Goal: Task Accomplishment & Management: Manage account settings

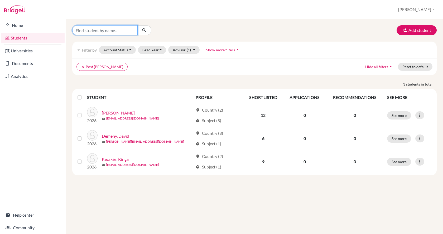
click at [93, 32] on input "Find student by name..." at bounding box center [104, 30] width 65 height 10
type input "eigler"
click button "submit" at bounding box center [144, 30] width 14 height 10
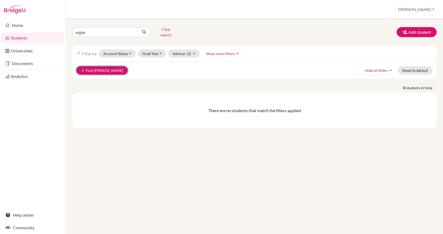
click at [82, 69] on icon "clear" at bounding box center [83, 71] width 4 height 4
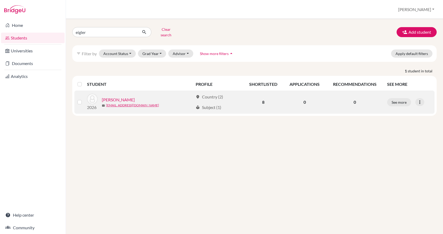
click at [111, 97] on link "Eigler, András" at bounding box center [118, 100] width 33 height 6
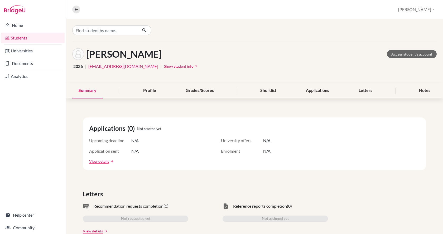
click at [164, 65] on span "Show student info" at bounding box center [179, 66] width 30 height 4
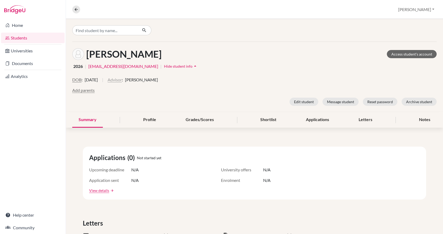
click at [122, 79] on button "Advisor" at bounding box center [115, 80] width 14 height 6
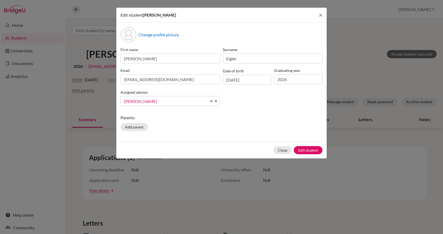
scroll to position [286, 0]
click at [150, 99] on span "[PERSON_NAME]" at bounding box center [165, 101] width 83 height 7
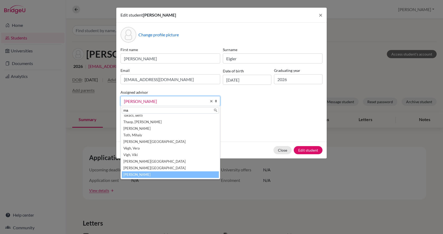
scroll to position [0, 0]
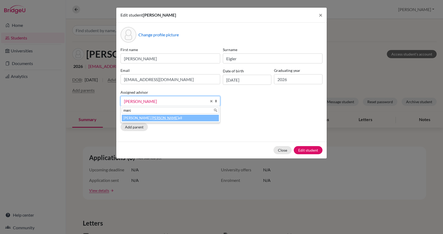
type input "marc"
click at [148, 118] on li "Olah, Marc ell" at bounding box center [170, 118] width 97 height 7
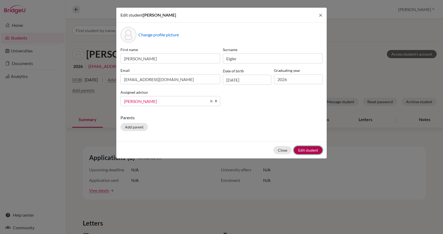
click at [314, 151] on button "Edit student" at bounding box center [308, 150] width 29 height 8
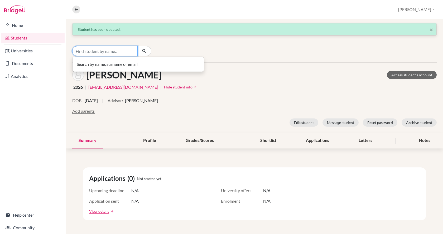
click at [91, 50] on input "Find student by name..." at bounding box center [104, 51] width 65 height 10
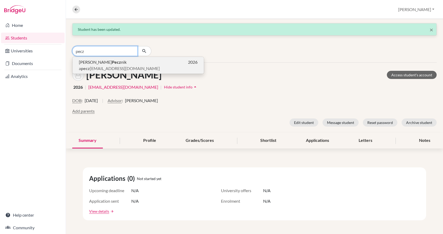
type input "pecz"
click at [112, 63] on b "Pecz" at bounding box center [116, 62] width 9 height 5
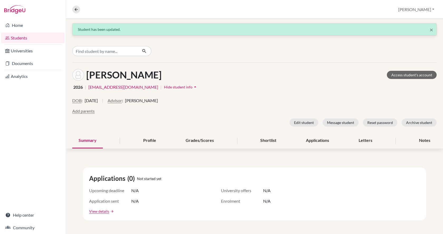
click at [164, 86] on span "Hide student info" at bounding box center [178, 87] width 28 height 4
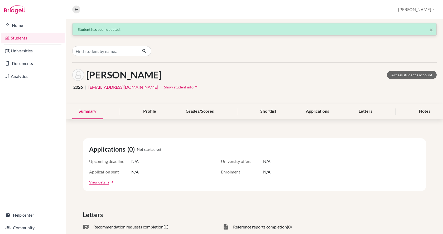
click at [164, 87] on span "Show student info" at bounding box center [179, 87] width 30 height 4
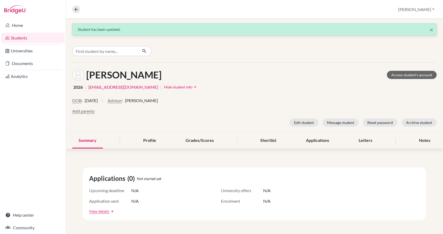
click at [137, 100] on span "[PERSON_NAME]" at bounding box center [141, 101] width 33 height 6
click at [122, 100] on button "Advisor" at bounding box center [115, 101] width 14 height 6
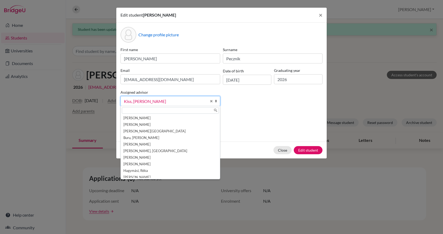
scroll to position [29, 0]
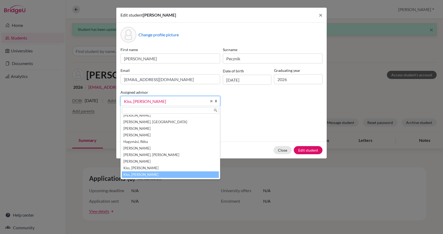
click at [129, 106] on div at bounding box center [170, 110] width 99 height 9
click at [129, 109] on input "text" at bounding box center [170, 110] width 97 height 7
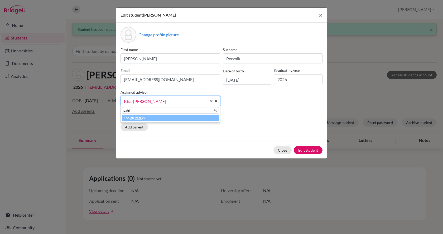
type input "patri"
click at [132, 118] on li "Konigh, Patri ck" at bounding box center [170, 118] width 97 height 7
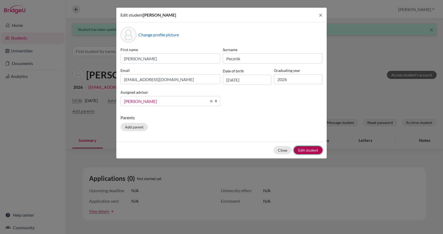
click at [303, 149] on button "Edit student" at bounding box center [308, 150] width 29 height 8
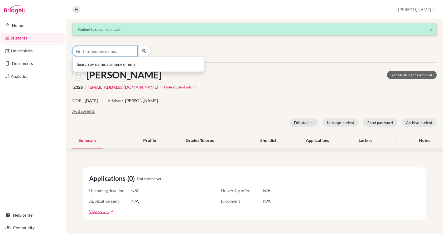
click at [133, 52] on input "Find student by name..." at bounding box center [104, 51] width 65 height 10
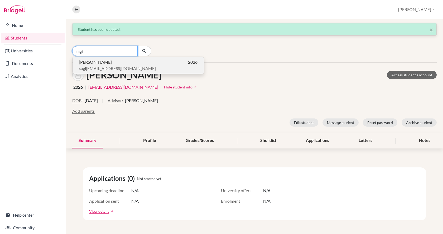
type input "sagi"
click at [130, 66] on p "sagi fanni11@gmail.com" at bounding box center [138, 68] width 119 height 6
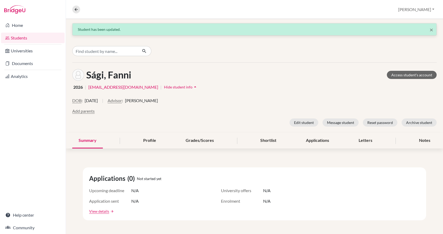
click at [154, 101] on span "[PERSON_NAME]" at bounding box center [141, 101] width 33 height 6
click at [122, 102] on button "Advisor" at bounding box center [115, 101] width 14 height 6
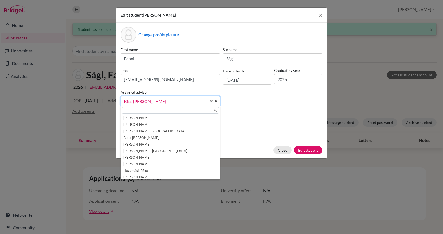
scroll to position [29, 0]
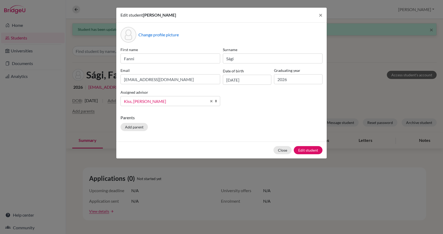
click at [140, 102] on span "Kiss, [PERSON_NAME]" at bounding box center [165, 101] width 83 height 7
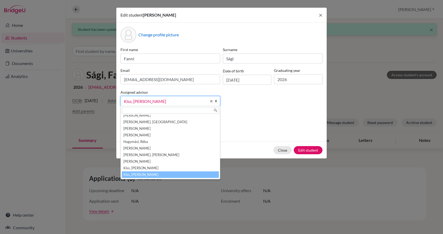
click at [141, 99] on span "Kiss, [PERSON_NAME]" at bounding box center [165, 101] width 83 height 7
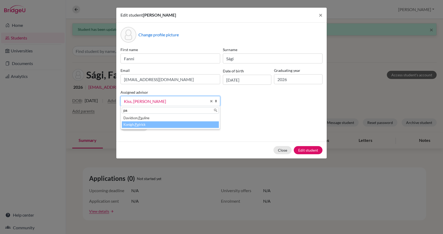
type input "pa"
click at [138, 125] on em "Pa" at bounding box center [137, 125] width 4 height 4
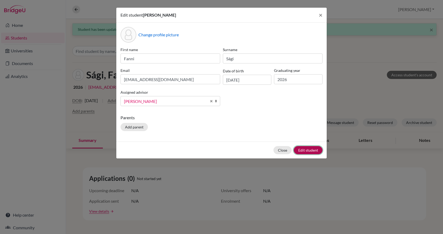
click at [308, 151] on button "Edit student" at bounding box center [308, 150] width 29 height 8
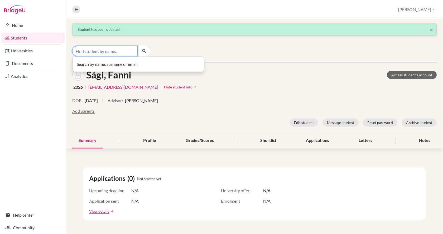
click at [99, 53] on input "Find student by name..." at bounding box center [104, 51] width 65 height 10
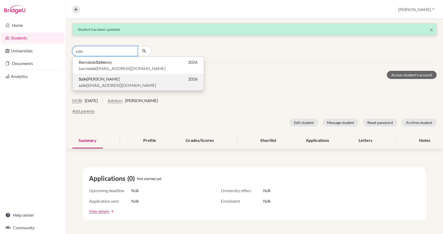
type input "szin"
click at [104, 78] on span "Szin tia Szigetfalvi" at bounding box center [99, 79] width 41 height 6
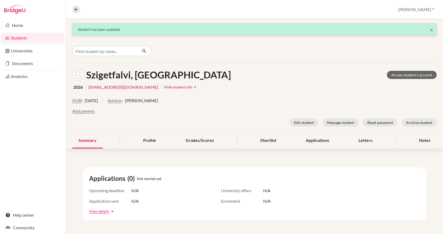
click at [164, 85] on span "Hide student info" at bounding box center [178, 87] width 28 height 4
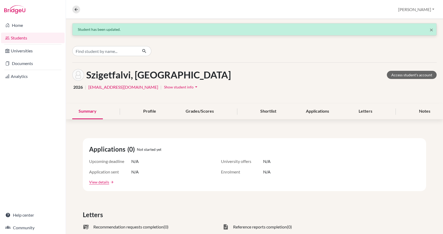
click at [164, 89] on span "Show student info" at bounding box center [179, 87] width 30 height 4
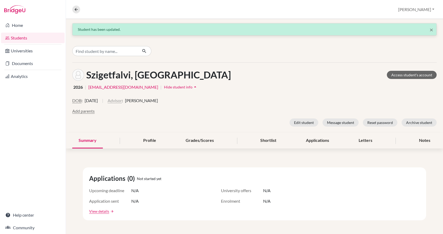
click at [122, 103] on button "Advisor" at bounding box center [115, 101] width 14 height 6
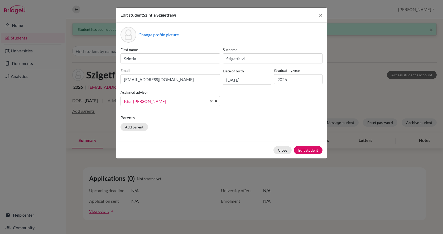
scroll to position [29, 0]
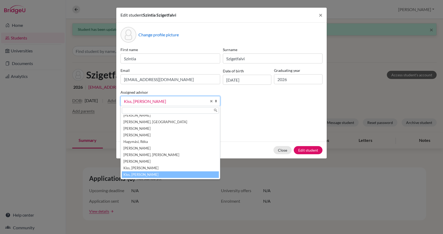
click at [131, 111] on input "text" at bounding box center [170, 110] width 97 height 7
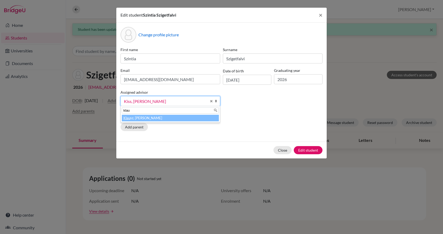
type input "klau"
click at [131, 117] on li "Klau sz, Peter" at bounding box center [170, 118] width 97 height 7
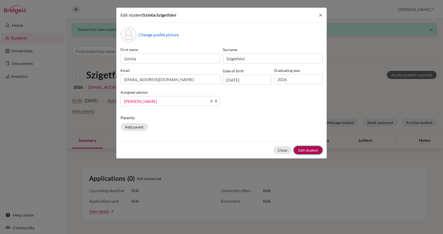
click at [306, 152] on button "Edit student" at bounding box center [308, 150] width 29 height 8
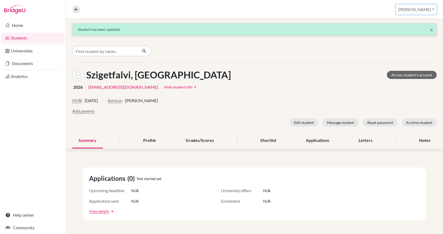
click at [424, 11] on button "[PERSON_NAME]" at bounding box center [416, 9] width 41 height 10
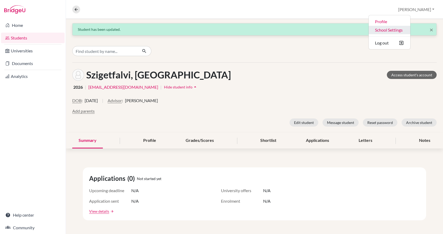
click at [410, 32] on link "School Settings" at bounding box center [390, 30] width 42 height 8
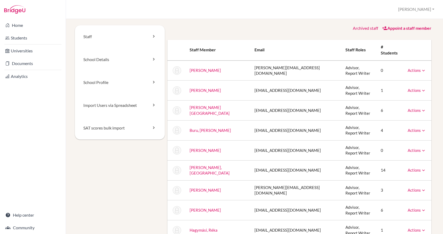
click at [405, 27] on link "Appoint a staff member" at bounding box center [406, 28] width 49 height 5
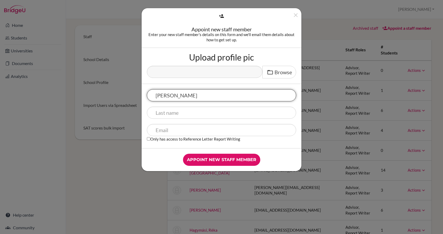
type input "Phillip"
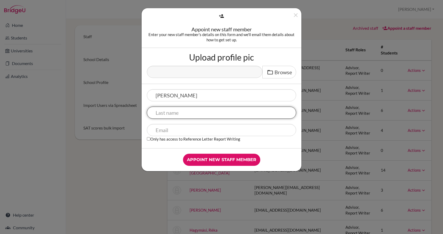
click at [197, 114] on input "text" at bounding box center [221, 113] width 149 height 12
type input "Wenturine"
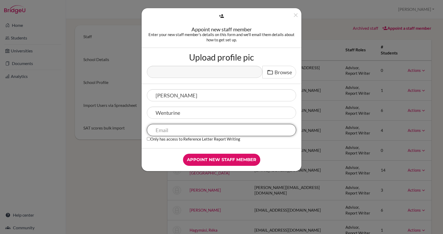
click at [195, 129] on input "text" at bounding box center [221, 130] width 149 height 12
paste input "phillip.wenturine@fulbrightmail.org"
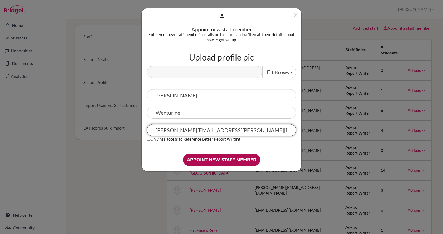
type input "phillip.wenturine@fulbrightmail.org"
click at [221, 157] on input "Appoint new staff member" at bounding box center [221, 160] width 77 height 12
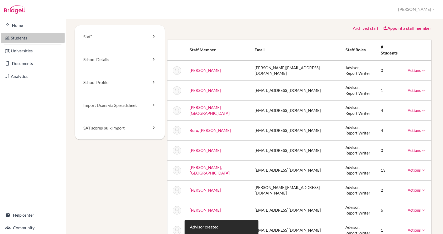
click at [23, 38] on link "Students" at bounding box center [33, 38] width 64 height 11
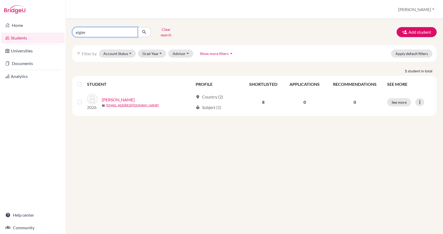
drag, startPoint x: 110, startPoint y: 31, endPoint x: 73, endPoint y: 29, distance: 37.0
click at [73, 29] on input "eigler" at bounding box center [104, 32] width 65 height 10
type input "[PERSON_NAME]"
click button "submit" at bounding box center [144, 32] width 14 height 10
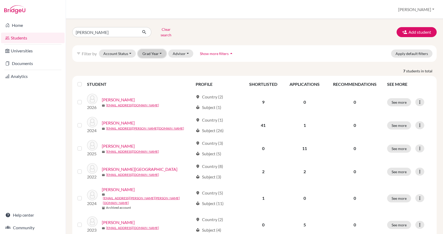
click at [146, 50] on button "Grad Year" at bounding box center [152, 54] width 28 height 8
click at [150, 62] on span "2026" at bounding box center [149, 65] width 9 height 6
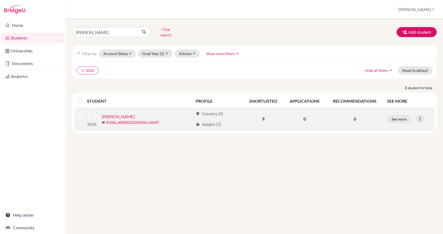
click at [114, 114] on link "Kovács, Áron" at bounding box center [118, 117] width 33 height 6
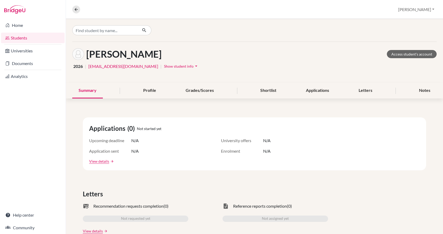
click at [164, 68] on span "Show student info" at bounding box center [179, 66] width 30 height 4
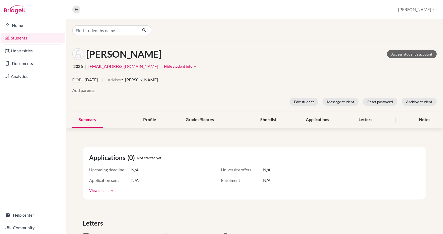
click at [122, 77] on button "Advisor" at bounding box center [115, 80] width 14 height 6
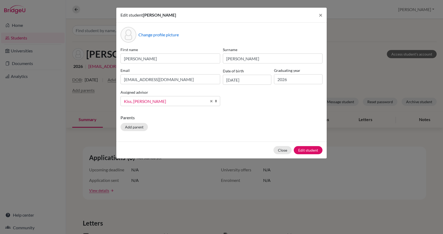
scroll to position [29, 0]
click at [138, 103] on span "Kiss, [PERSON_NAME]" at bounding box center [165, 101] width 83 height 7
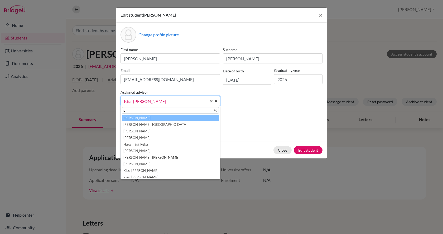
scroll to position [0, 0]
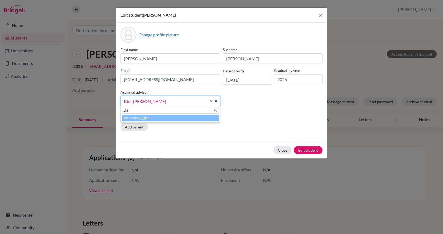
type input "phi"
click at [139, 116] on li "Wenturine, Phi llip" at bounding box center [170, 118] width 97 height 7
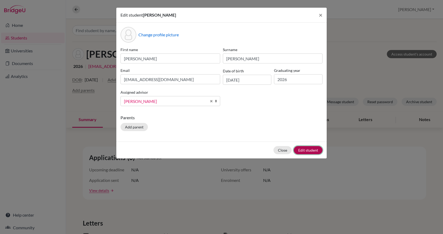
click at [306, 152] on button "Edit student" at bounding box center [308, 150] width 29 height 8
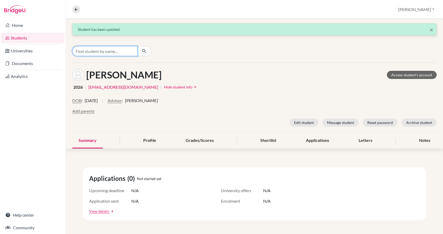
click at [102, 54] on input "Find student by name..." at bounding box center [104, 51] width 65 height 10
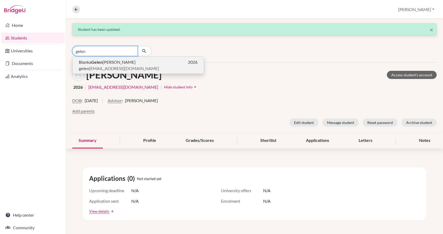
type input "gelen"
click at [102, 63] on b "Gelen" at bounding box center [96, 62] width 11 height 5
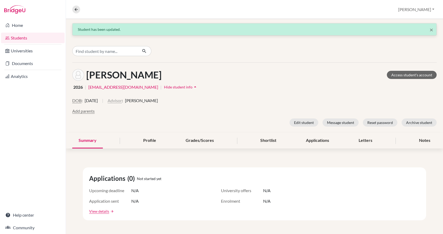
click at [122, 102] on button "Advisor" at bounding box center [115, 101] width 14 height 6
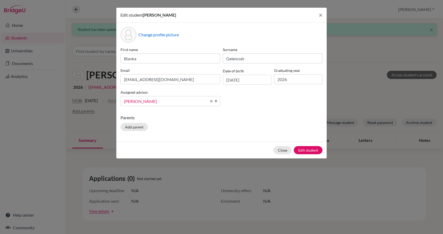
scroll to position [194, 0]
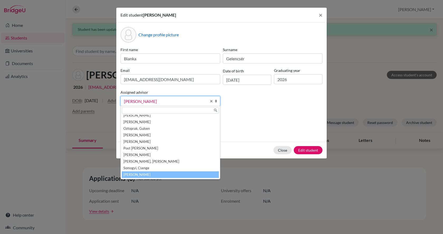
click at [265, 110] on div "First name Blanka Surname Gelencsér Email gelencserblanka0302@gmail.com Date of…" at bounding box center [221, 79] width 205 height 64
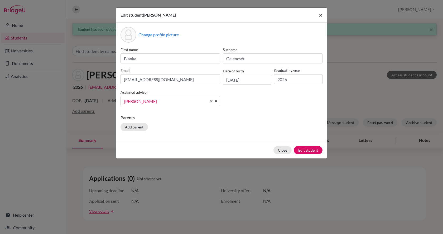
click at [323, 13] on button "×" at bounding box center [321, 15] width 12 height 15
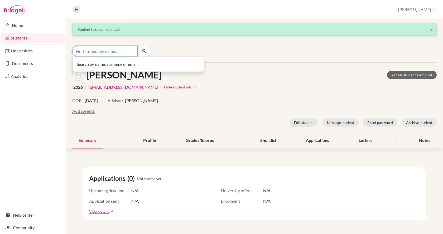
click at [113, 48] on input "Find student by name..." at bounding box center [104, 51] width 65 height 10
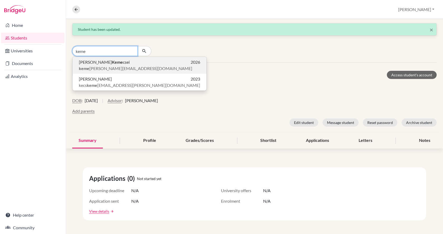
type input "keme"
click at [114, 61] on p "Aron Keme csei 2026" at bounding box center [139, 62] width 121 height 6
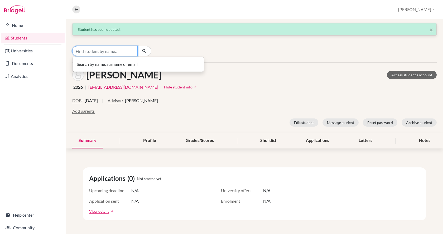
click at [106, 54] on input "Find student by name..." at bounding box center [104, 51] width 65 height 10
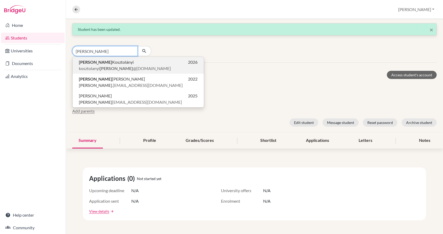
type input "niki"
click at [106, 63] on span "Niki Kosztolányi" at bounding box center [106, 62] width 55 height 6
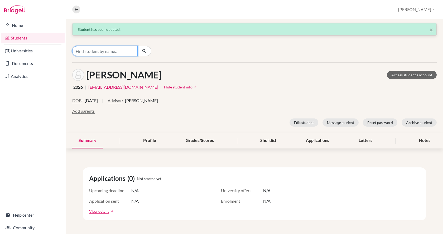
click at [111, 50] on input "Find student by name..." at bounding box center [104, 51] width 65 height 10
type input "adel"
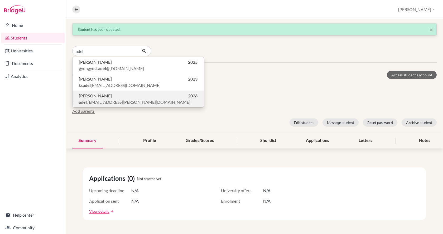
click at [112, 95] on p "Adél Németh 2026" at bounding box center [138, 96] width 119 height 6
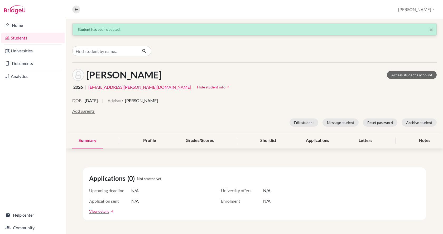
click at [122, 102] on button "Advisor" at bounding box center [115, 101] width 14 height 6
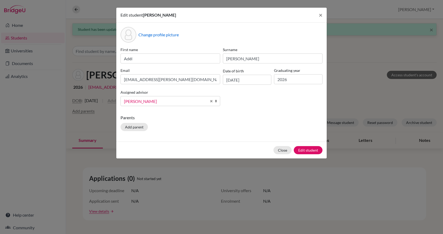
scroll to position [293, 0]
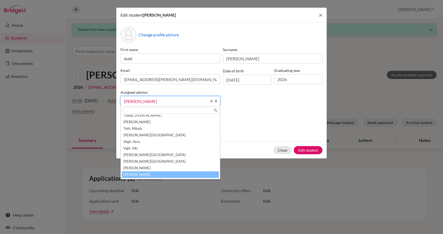
click at [135, 108] on input "text" at bounding box center [170, 110] width 97 height 7
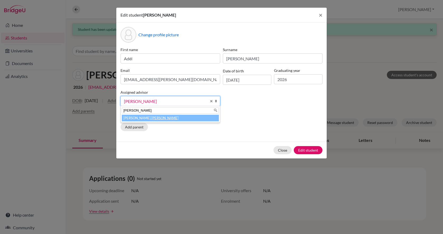
type input "brian"
click at [137, 118] on li "Sylvester, Brian" at bounding box center [170, 118] width 97 height 7
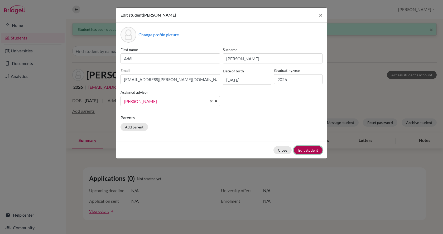
click at [310, 149] on button "Edit student" at bounding box center [308, 150] width 29 height 8
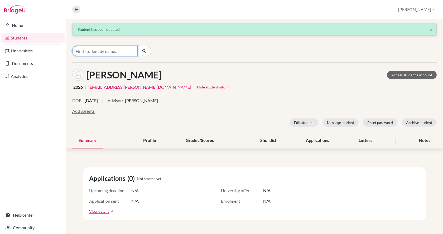
click at [89, 52] on input "Find student by name..." at bounding box center [104, 51] width 65 height 10
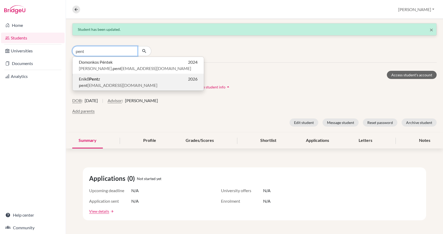
type input "pent"
click at [95, 79] on b "Pent" at bounding box center [93, 78] width 9 height 5
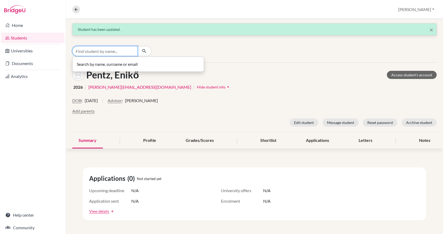
click at [97, 52] on input "Find student by name..." at bounding box center [104, 51] width 65 height 10
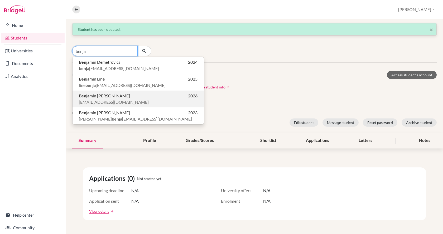
type input "benja"
click at [100, 100] on span "pvbenyus@gmail.com" at bounding box center [114, 102] width 70 height 6
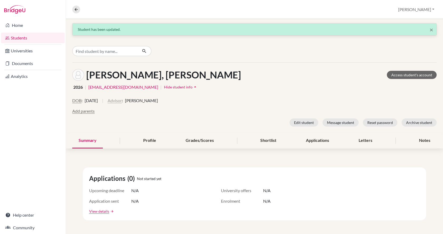
click at [122, 100] on button "Advisor" at bounding box center [115, 101] width 14 height 6
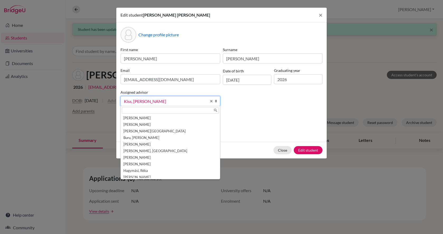
scroll to position [29, 0]
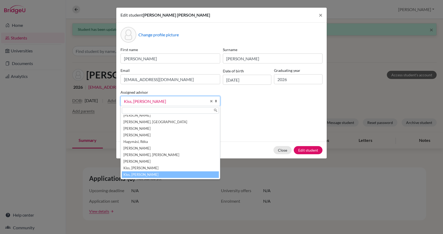
click at [132, 110] on input "text" at bounding box center [170, 110] width 97 height 7
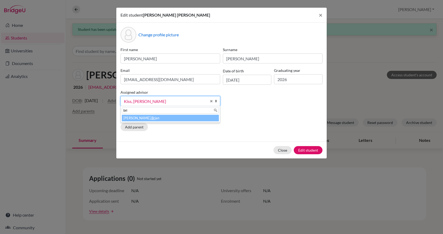
type input "bri"
click at [134, 119] on li "Sylvester, Bri an" at bounding box center [170, 118] width 97 height 7
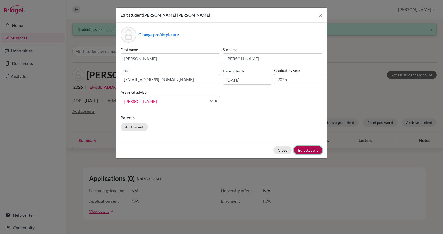
click at [302, 152] on button "Edit student" at bounding box center [308, 150] width 29 height 8
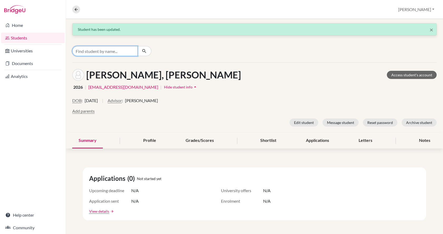
click at [90, 51] on input "Find student by name..." at bounding box center [104, 51] width 65 height 10
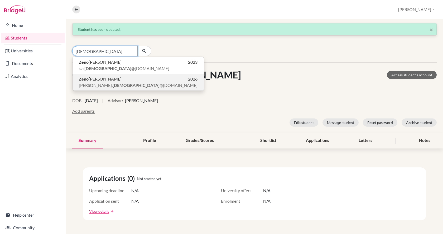
type input "zeno"
click at [99, 81] on span "Zeno Varga" at bounding box center [100, 79] width 43 height 6
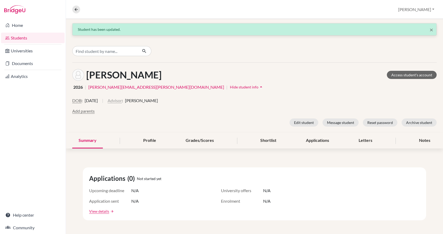
click at [122, 101] on button "Advisor" at bounding box center [115, 101] width 14 height 6
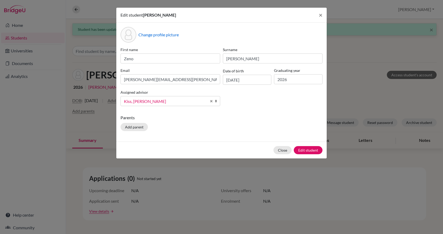
scroll to position [29, 0]
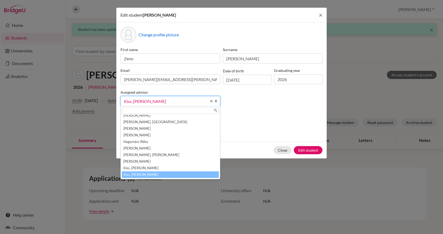
click at [142, 111] on input "text" at bounding box center [170, 110] width 97 height 7
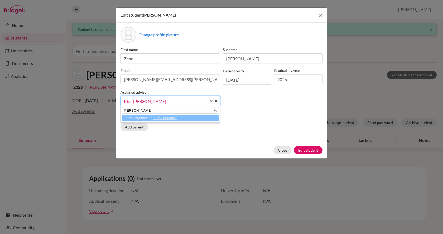
type input "brian"
click at [151, 118] on em "Brian" at bounding box center [164, 118] width 27 height 4
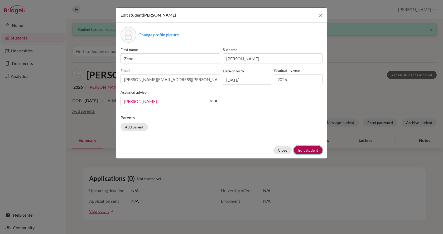
click at [317, 150] on button "Edit student" at bounding box center [308, 150] width 29 height 8
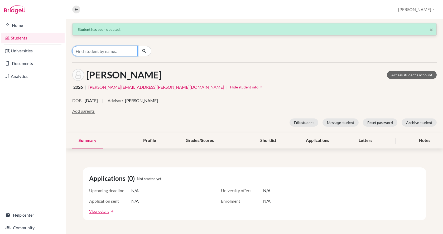
click at [84, 54] on input "Find student by name..." at bounding box center [104, 51] width 65 height 10
type input "szitas"
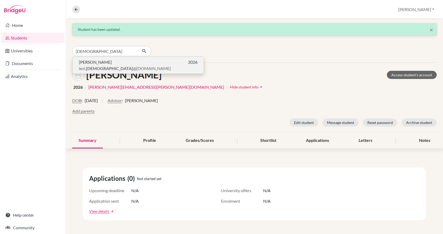
click at [90, 66] on b "szitas" at bounding box center [109, 68] width 47 height 5
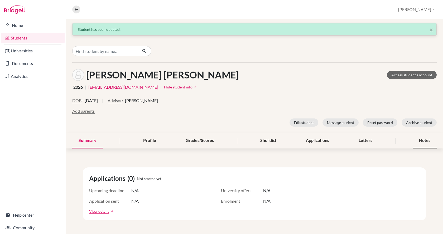
click at [418, 140] on div "Notes" at bounding box center [425, 141] width 24 height 16
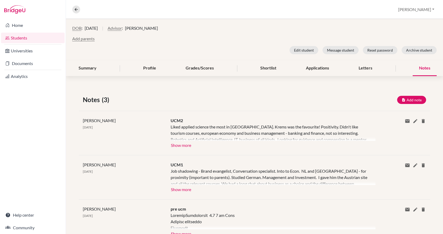
scroll to position [79, 0]
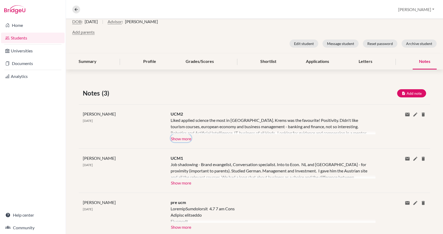
click at [179, 138] on button "Show more" at bounding box center [181, 139] width 21 height 8
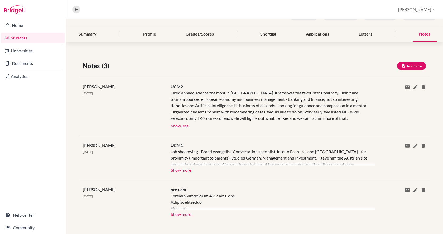
scroll to position [109, 0]
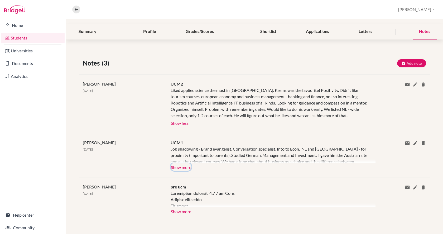
click at [184, 166] on button "Show more" at bounding box center [181, 167] width 21 height 8
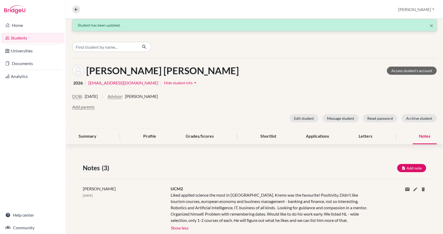
scroll to position [0, 0]
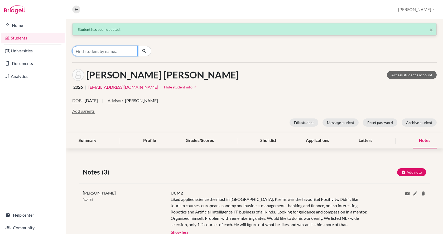
click at [126, 53] on input "Find student by name..." at bounding box center [104, 51] width 65 height 10
click at [179, 45] on div "johann" at bounding box center [254, 51] width 377 height 23
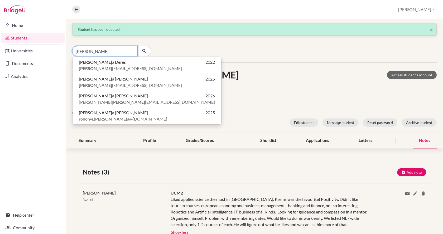
click at [111, 48] on input "johann" at bounding box center [104, 51] width 65 height 10
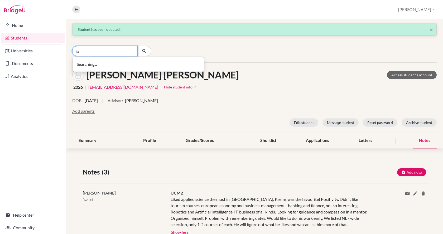
type input "j"
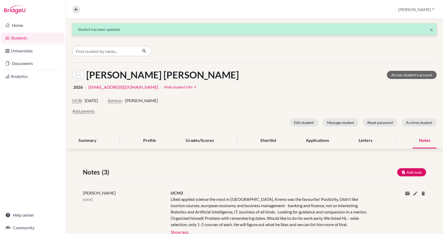
click at [187, 47] on div at bounding box center [133, 51] width 122 height 10
click at [33, 36] on link "Students" at bounding box center [33, 38] width 64 height 11
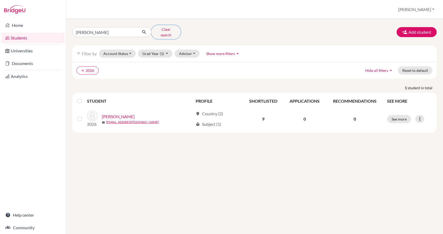
click at [163, 31] on button "Clear search" at bounding box center [165, 32] width 29 height 14
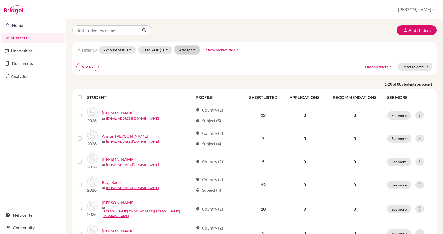
click at [181, 51] on button "Advisor" at bounding box center [187, 50] width 25 height 8
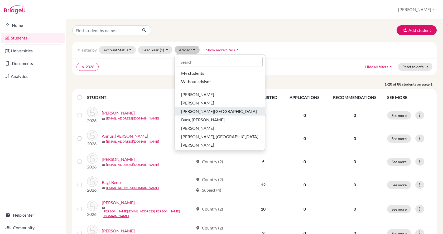
click at [196, 112] on span "[PERSON_NAME][GEOGRAPHIC_DATA]" at bounding box center [219, 111] width 76 height 6
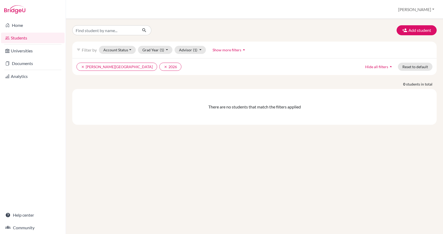
click at [39, 37] on link "Students" at bounding box center [33, 38] width 64 height 11
click at [159, 66] on button "clear 2026" at bounding box center [170, 67] width 22 height 8
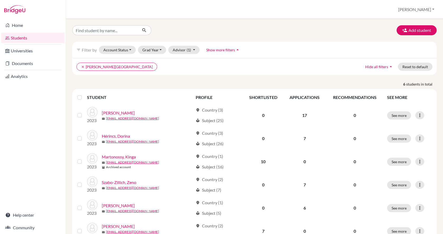
click at [31, 33] on link "Students" at bounding box center [33, 38] width 64 height 11
click at [82, 65] on icon "clear" at bounding box center [83, 67] width 4 height 4
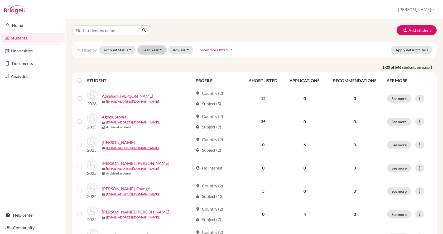
click at [159, 51] on button "Grad Year" at bounding box center [152, 50] width 28 height 8
click at [154, 60] on div "2026" at bounding box center [154, 61] width 18 height 6
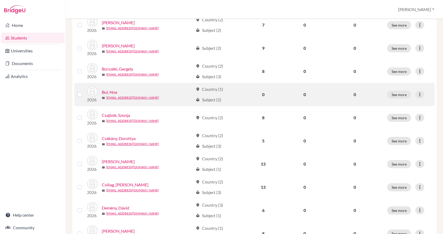
scroll to position [369, 0]
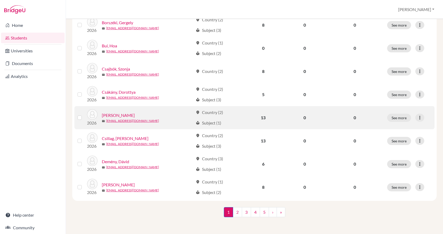
click at [123, 114] on link "[PERSON_NAME]" at bounding box center [118, 115] width 33 height 6
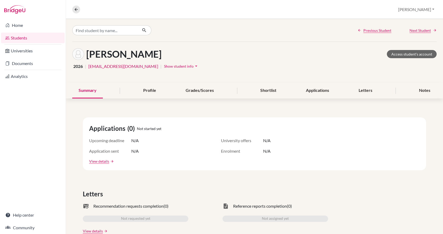
click at [164, 67] on span "Show student info" at bounding box center [179, 66] width 30 height 4
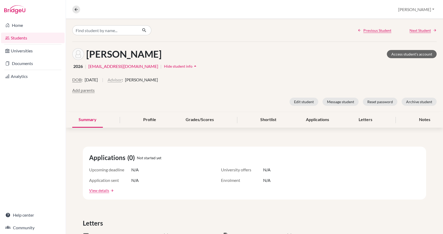
click at [122, 80] on button "Advisor" at bounding box center [115, 80] width 14 height 6
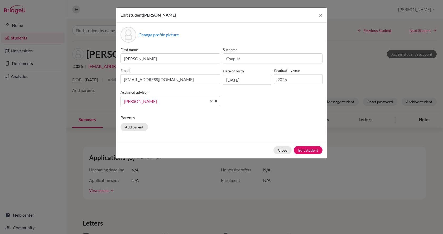
scroll to position [174, 0]
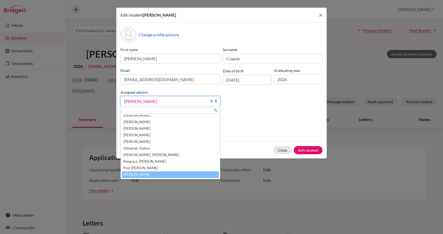
click at [144, 99] on span "[PERSON_NAME]" at bounding box center [165, 101] width 83 height 7
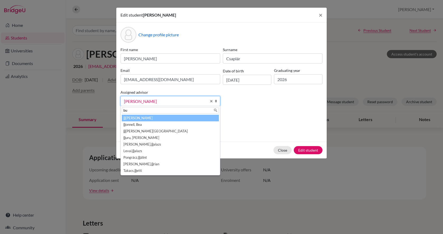
scroll to position [0, 0]
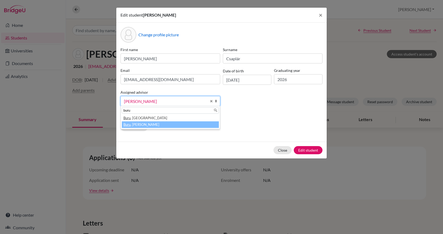
type input "buru"
click at [146, 125] on li "Buru , [PERSON_NAME]" at bounding box center [170, 125] width 97 height 7
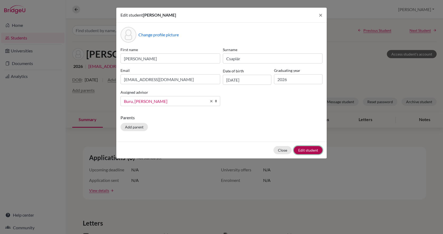
click at [304, 147] on button "Edit student" at bounding box center [308, 150] width 29 height 8
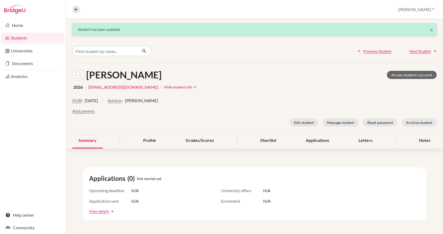
click at [158, 99] on span "[PERSON_NAME]" at bounding box center [141, 101] width 33 height 6
click at [122, 100] on button "Advisor" at bounding box center [115, 101] width 14 height 6
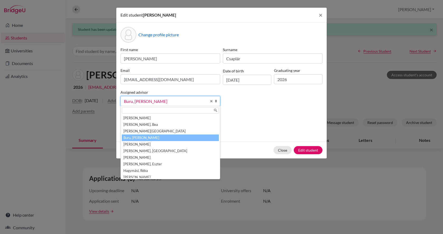
click at [362, 75] on div "Edit student [PERSON_NAME] × Change profile picture First name [PERSON_NAME] Su…" at bounding box center [221, 117] width 443 height 234
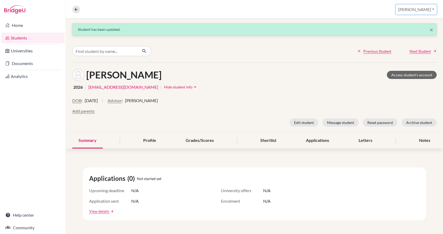
click at [430, 10] on button "[PERSON_NAME]" at bounding box center [416, 9] width 41 height 10
click at [410, 31] on link "School Settings" at bounding box center [390, 30] width 42 height 8
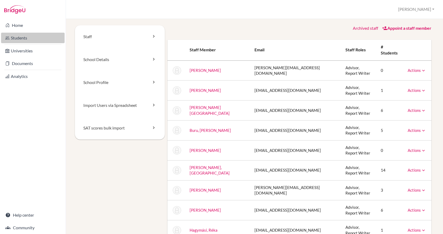
click at [38, 39] on link "Students" at bounding box center [33, 38] width 64 height 11
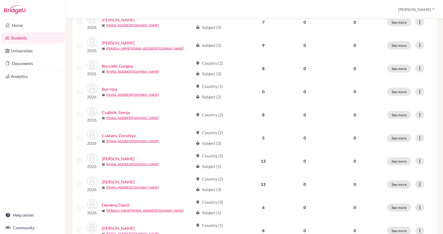
scroll to position [343, 0]
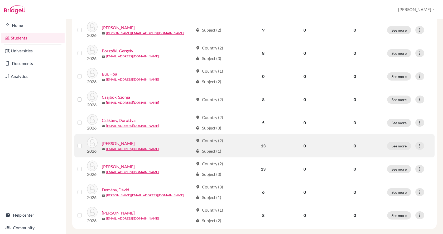
click at [123, 141] on link "[PERSON_NAME]" at bounding box center [118, 144] width 33 height 6
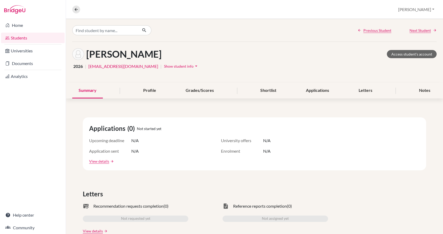
click at [164, 64] on span "Show student info" at bounding box center [179, 66] width 30 height 4
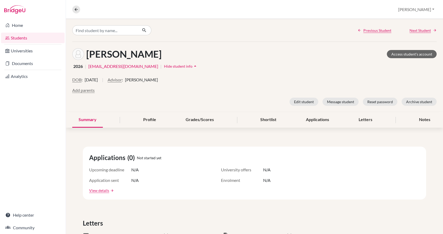
click at [158, 82] on span "[PERSON_NAME]" at bounding box center [141, 80] width 33 height 6
click at [122, 82] on button "Advisor" at bounding box center [115, 80] width 14 height 6
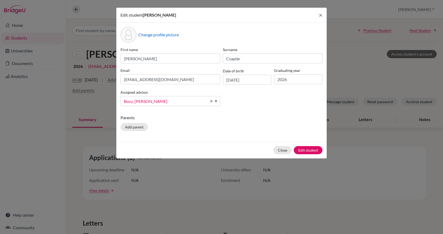
click at [152, 104] on span "Buru, [PERSON_NAME]" at bounding box center [165, 101] width 83 height 7
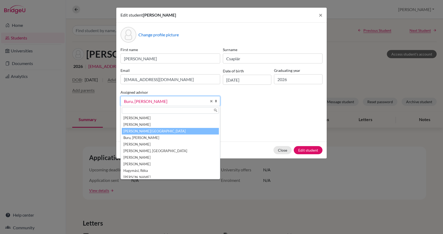
click at [152, 132] on li "[PERSON_NAME][GEOGRAPHIC_DATA]" at bounding box center [170, 131] width 97 height 7
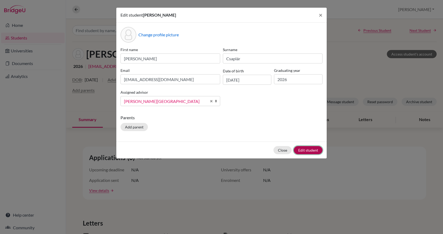
click at [310, 149] on button "Edit student" at bounding box center [308, 150] width 29 height 8
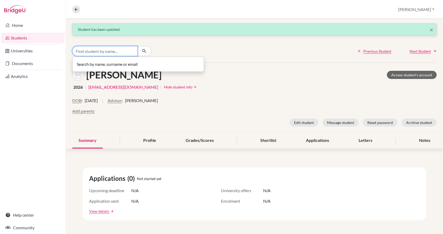
click at [98, 50] on input "Find student by name..." at bounding box center [104, 51] width 65 height 10
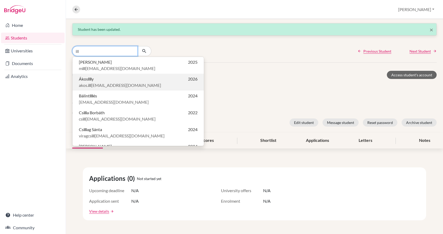
type input "ill"
click at [95, 83] on span "akos. ill [EMAIL_ADDRESS][DOMAIN_NAME]" at bounding box center [120, 85] width 82 height 6
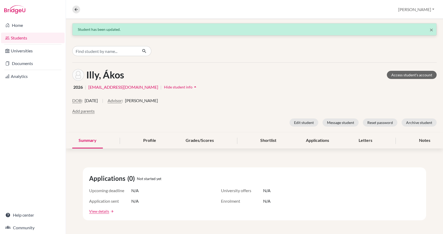
click at [138, 103] on span "[PERSON_NAME]" at bounding box center [141, 101] width 33 height 6
click at [122, 101] on button "Advisor" at bounding box center [115, 101] width 14 height 6
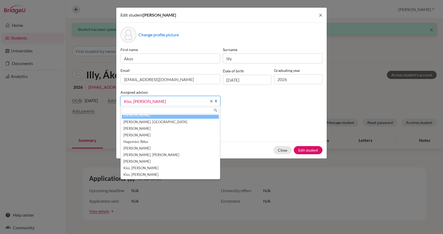
scroll to position [26, 0]
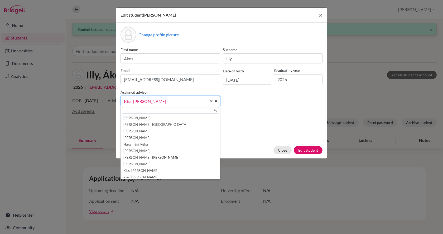
click at [138, 112] on input "text" at bounding box center [170, 110] width 97 height 7
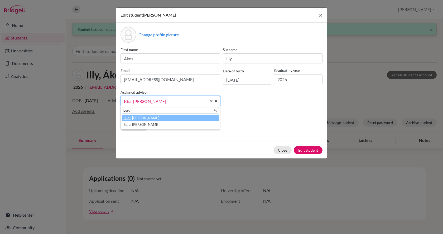
type input "buru"
click at [140, 117] on li "[PERSON_NAME][GEOGRAPHIC_DATA]" at bounding box center [170, 118] width 97 height 7
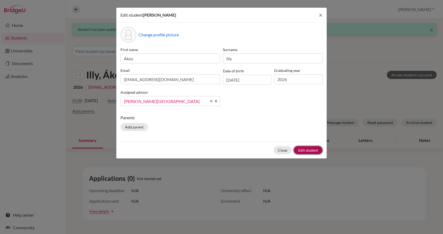
click at [308, 149] on button "Edit student" at bounding box center [308, 150] width 29 height 8
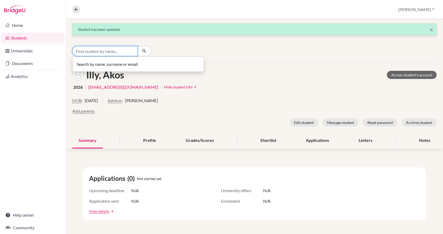
click at [103, 49] on input "Find student by name..." at bounding box center [104, 51] width 65 height 10
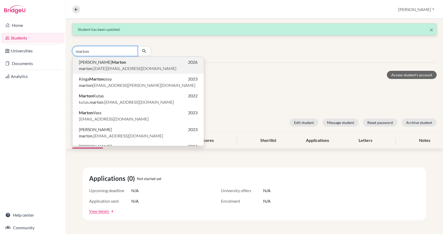
type input "marton"
click at [112, 61] on b "Marton" at bounding box center [119, 62] width 14 height 5
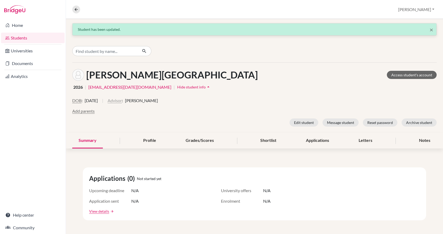
click at [122, 100] on button "Advisor" at bounding box center [115, 101] width 14 height 6
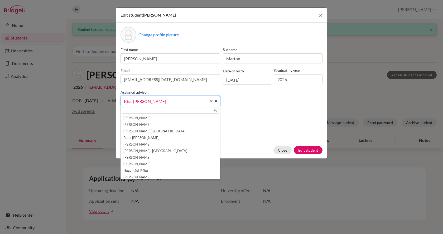
scroll to position [29, 0]
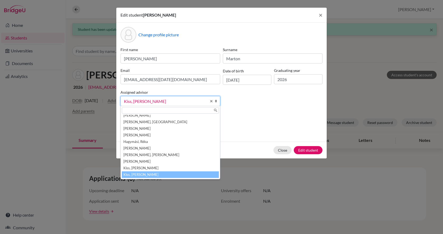
click at [140, 109] on input "text" at bounding box center [170, 110] width 97 height 7
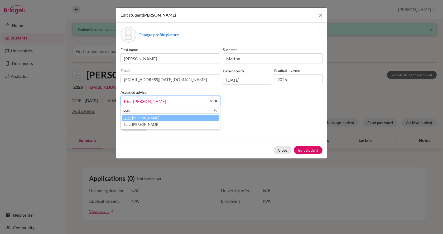
type input "buru"
click at [140, 118] on li "Buru , Petra" at bounding box center [170, 118] width 97 height 7
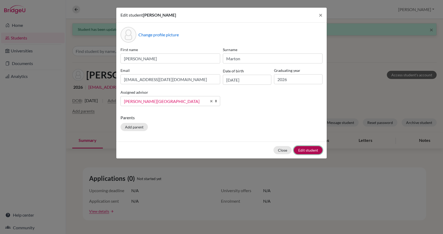
click at [313, 149] on button "Edit student" at bounding box center [308, 150] width 29 height 8
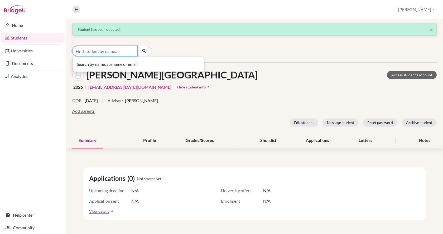
click at [103, 53] on input "Find student by name..." at bounding box center [104, 51] width 65 height 10
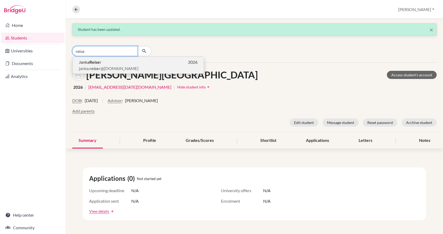
type input "reise"
click at [109, 68] on span "janka. reise r@gmail.com" at bounding box center [109, 68] width 60 height 6
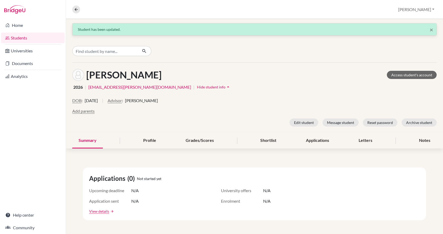
click at [197, 88] on span "Hide student info" at bounding box center [211, 87] width 28 height 4
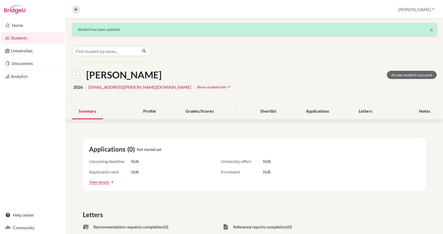
click at [197, 88] on span "Show student info" at bounding box center [212, 87] width 30 height 4
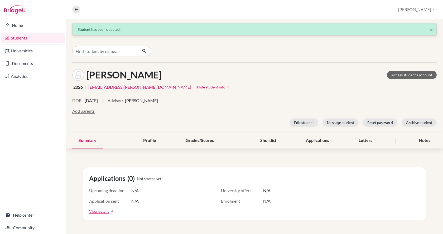
click at [123, 101] on span ":" at bounding box center [122, 101] width 1 height 6
click at [122, 101] on button "Advisor" at bounding box center [115, 101] width 14 height 6
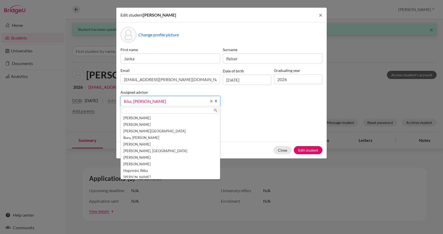
scroll to position [29, 0]
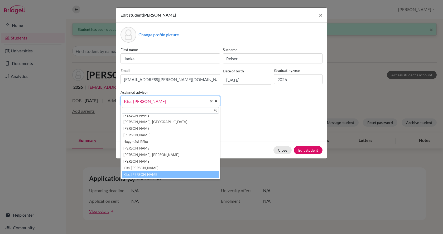
click at [137, 108] on input "text" at bounding box center [170, 110] width 97 height 7
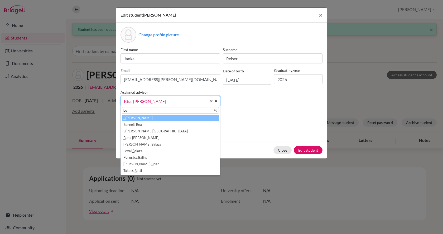
scroll to position [0, 0]
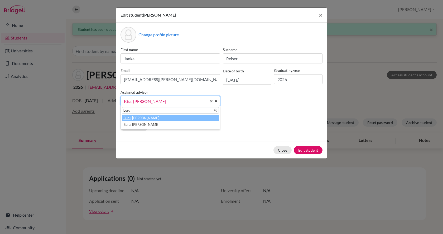
type input "buru"
click at [140, 116] on li "Buru , Petra" at bounding box center [170, 118] width 97 height 7
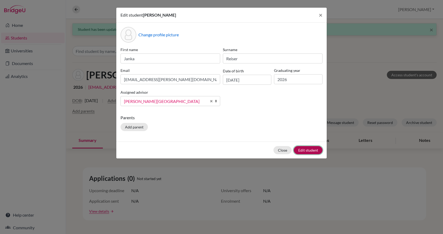
click at [301, 149] on button "Edit student" at bounding box center [308, 150] width 29 height 8
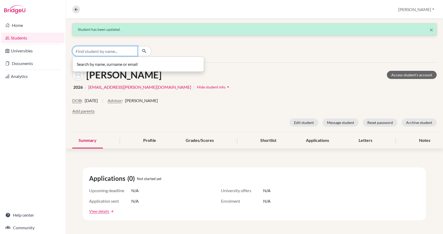
click at [88, 50] on input "Find student by name..." at bounding box center [104, 51] width 65 height 10
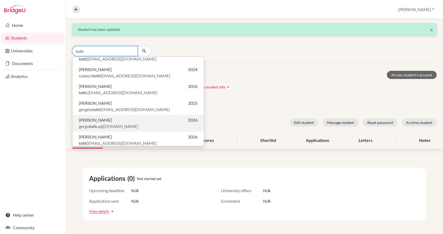
scroll to position [46, 0]
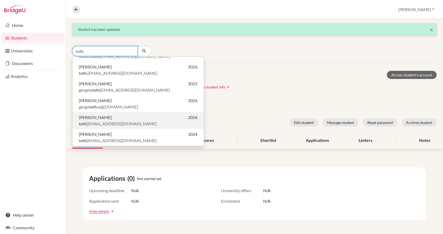
type input "toth"
click at [114, 121] on span "toth johannamunka@gmail.com" at bounding box center [118, 124] width 78 height 6
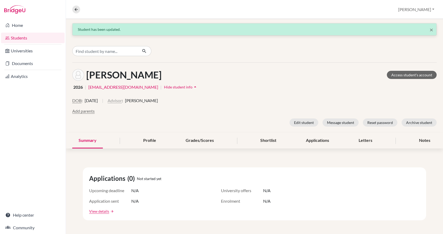
click at [122, 99] on button "Advisor" at bounding box center [115, 101] width 14 height 6
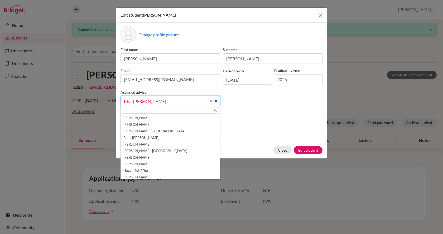
scroll to position [29, 0]
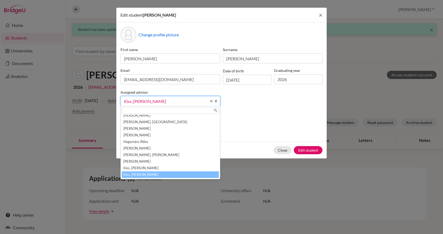
click at [139, 113] on input "text" at bounding box center [170, 110] width 97 height 7
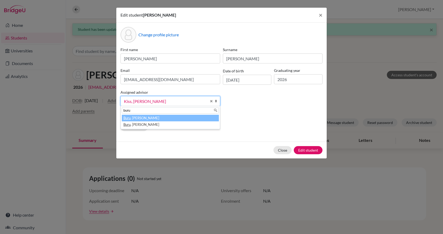
type input "buru"
click at [142, 118] on li "Buru , Petra" at bounding box center [170, 118] width 97 height 7
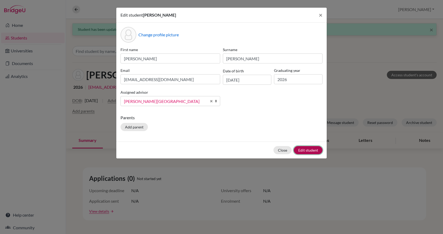
click at [303, 154] on button "Edit student" at bounding box center [308, 150] width 29 height 8
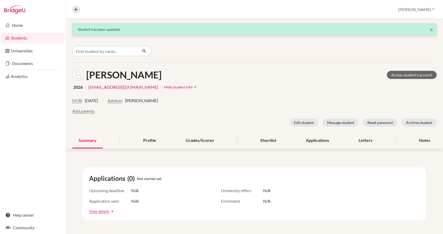
click at [32, 38] on link "Students" at bounding box center [33, 38] width 64 height 11
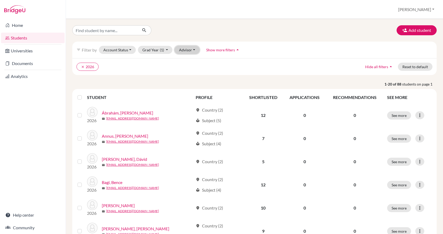
click at [183, 51] on button "Advisor" at bounding box center [187, 50] width 25 height 8
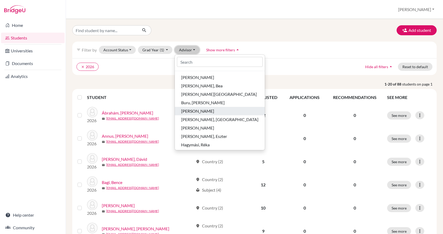
scroll to position [26, 0]
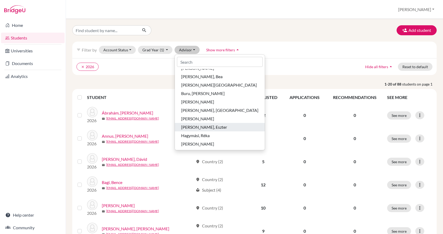
click at [218, 126] on div "[PERSON_NAME], Eszter" at bounding box center [219, 127] width 77 height 6
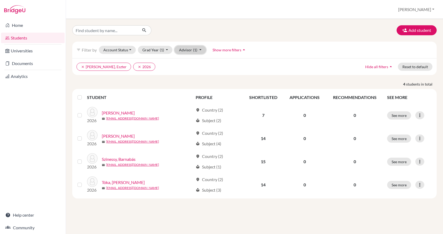
click at [183, 51] on button "Advisor (1)" at bounding box center [190, 50] width 31 height 8
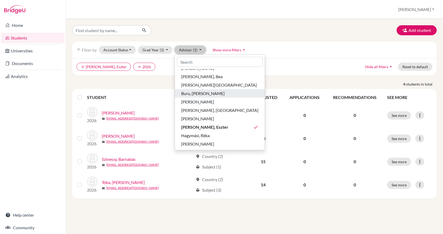
scroll to position [53, 0]
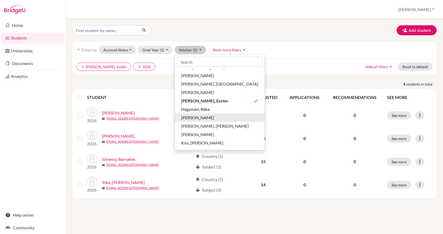
click at [206, 116] on div "[PERSON_NAME]" at bounding box center [219, 118] width 77 height 6
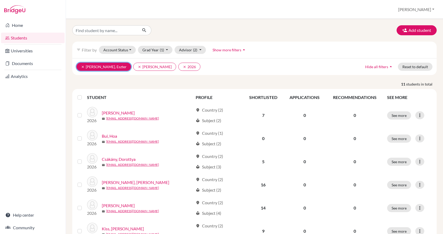
click at [83, 67] on icon "clear" at bounding box center [83, 67] width 4 height 4
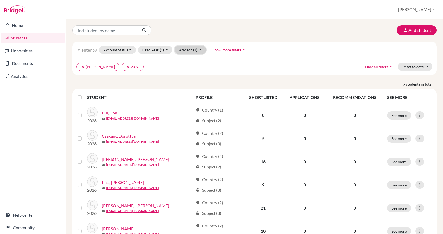
click at [190, 49] on button "Advisor (1)" at bounding box center [190, 50] width 31 height 8
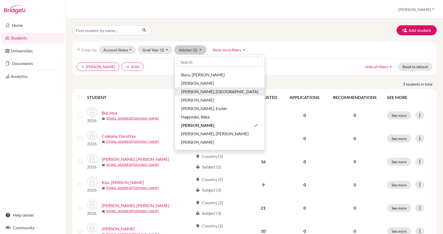
scroll to position [53, 0]
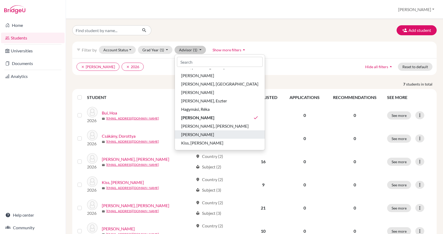
click at [210, 136] on div "[PERSON_NAME]" at bounding box center [219, 135] width 77 height 6
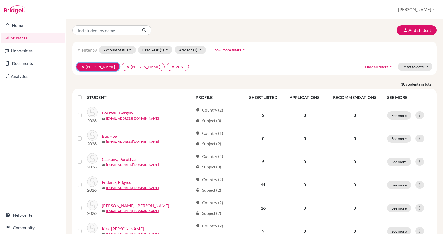
click at [92, 65] on button "clear [PERSON_NAME]" at bounding box center [97, 67] width 43 height 8
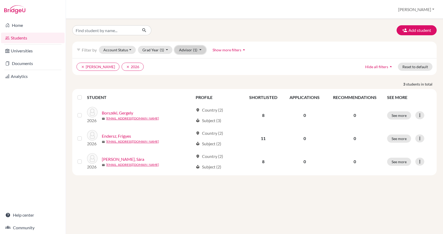
click at [185, 52] on button "Advisor (1)" at bounding box center [190, 50] width 31 height 8
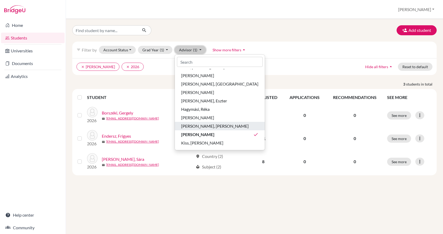
scroll to position [106, 0]
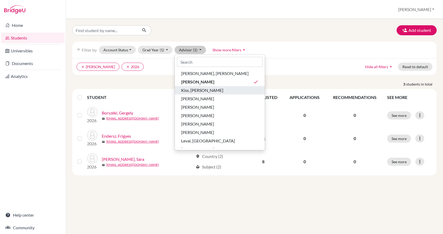
click at [197, 89] on span "Kiss, [PERSON_NAME]" at bounding box center [202, 90] width 42 height 6
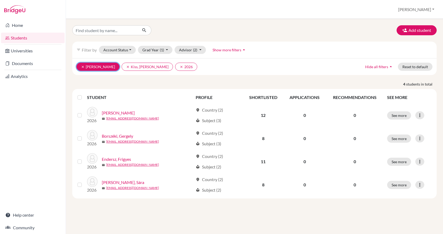
click at [90, 66] on button "clear [PERSON_NAME]" at bounding box center [97, 67] width 43 height 8
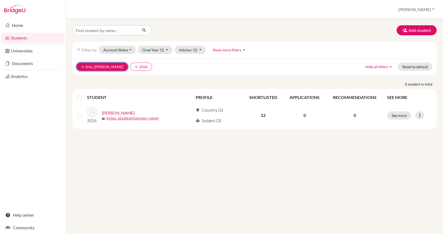
click at [84, 66] on icon "clear" at bounding box center [83, 67] width 4 height 4
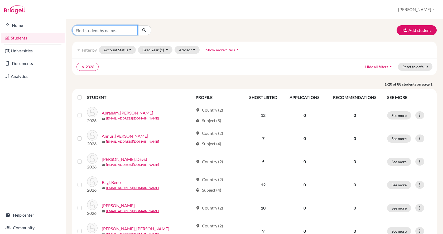
click at [95, 30] on input "Find student by name..." at bounding box center [104, 30] width 65 height 10
type input "patai"
click button "submit" at bounding box center [144, 30] width 14 height 10
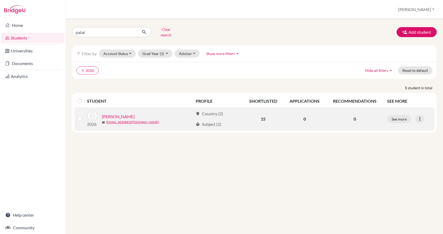
click at [115, 114] on link "[PERSON_NAME]" at bounding box center [118, 117] width 33 height 6
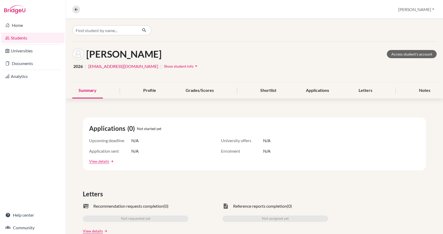
click at [164, 68] on span "Show student info" at bounding box center [179, 66] width 30 height 4
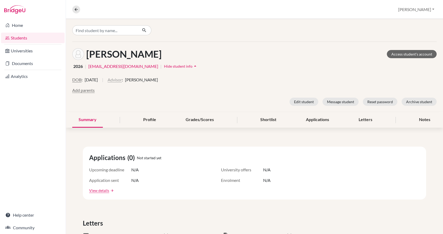
click at [122, 80] on button "Advisor" at bounding box center [115, 80] width 14 height 6
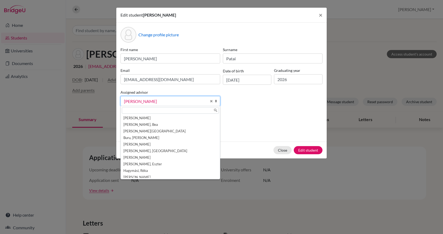
scroll to position [293, 0]
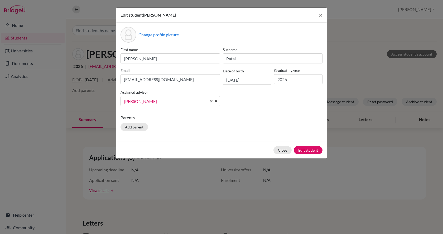
click at [145, 101] on span "[PERSON_NAME]" at bounding box center [165, 101] width 83 height 7
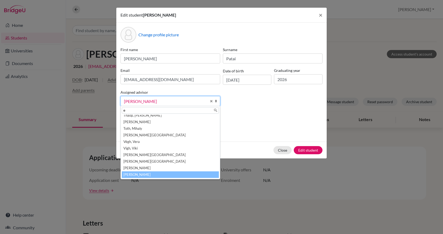
scroll to position [0, 0]
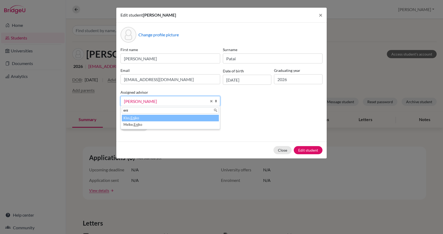
type input "eni"
click at [147, 118] on li "Kiss, Eni ko" at bounding box center [170, 118] width 97 height 7
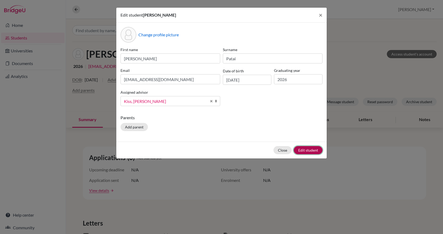
click at [312, 151] on button "Edit student" at bounding box center [308, 150] width 29 height 8
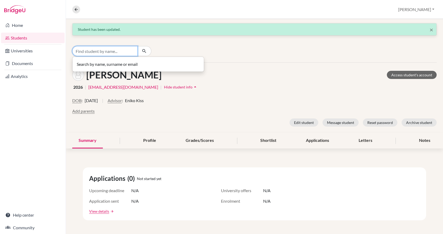
click at [95, 53] on input "Find student by name..." at bounding box center [104, 51] width 65 height 10
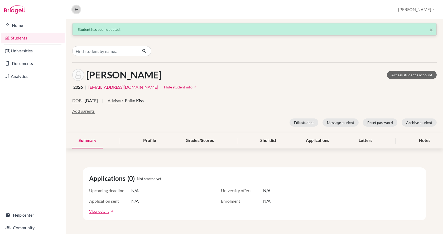
click at [76, 6] on button at bounding box center [76, 10] width 8 height 8
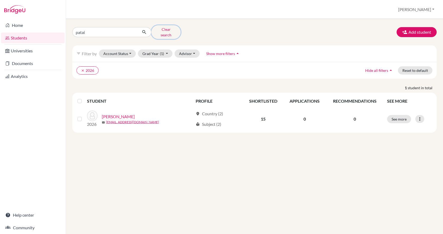
click at [159, 31] on button "Clear search" at bounding box center [165, 32] width 29 height 14
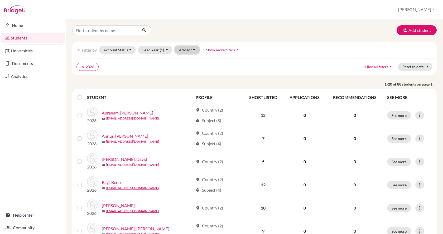
click at [183, 50] on button "Advisor" at bounding box center [187, 50] width 25 height 8
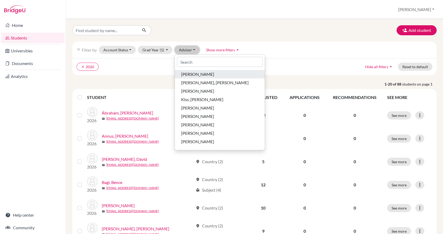
scroll to position [106, 0]
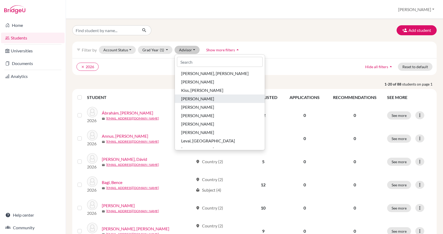
click at [201, 100] on span "[PERSON_NAME]" at bounding box center [197, 99] width 33 height 6
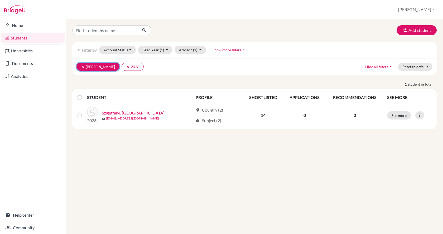
click at [85, 68] on button "clear [PERSON_NAME]" at bounding box center [97, 67] width 43 height 8
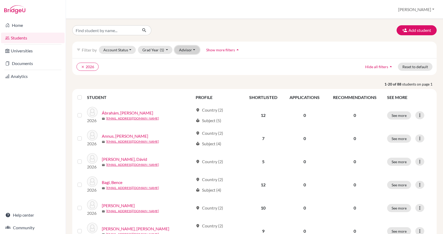
click at [180, 51] on button "Advisor" at bounding box center [187, 50] width 25 height 8
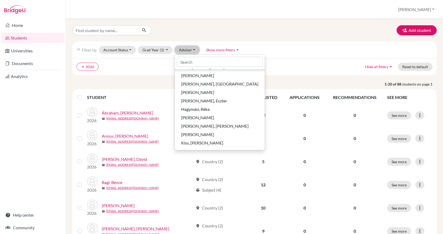
scroll to position [106, 0]
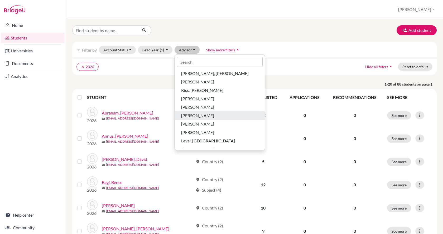
click at [198, 116] on span "[PERSON_NAME]" at bounding box center [197, 116] width 33 height 6
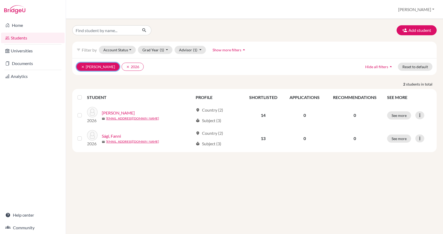
click at [83, 66] on icon "clear" at bounding box center [83, 67] width 4 height 4
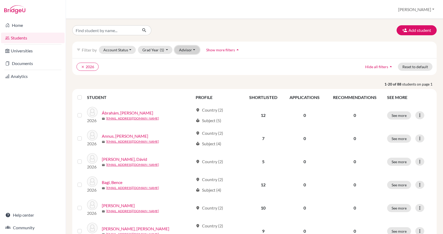
click at [188, 51] on button "Advisor" at bounding box center [187, 50] width 25 height 8
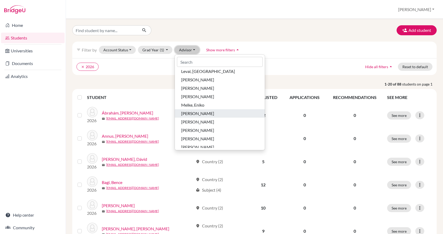
scroll to position [185, 0]
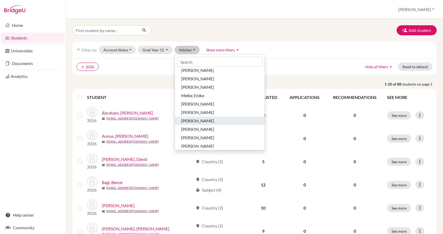
click at [205, 119] on div "[PERSON_NAME]" at bounding box center [219, 121] width 77 height 6
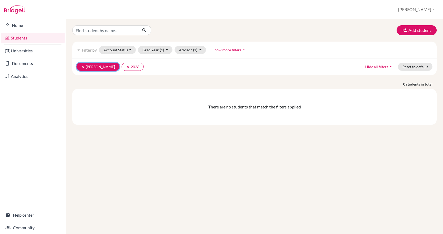
click at [82, 66] on icon "clear" at bounding box center [83, 67] width 4 height 4
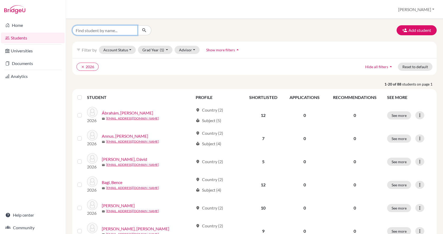
click at [100, 31] on input "Find student by name..." at bounding box center [104, 30] width 65 height 10
type input "csillag"
click at [143, 29] on icon "submit" at bounding box center [144, 30] width 5 height 5
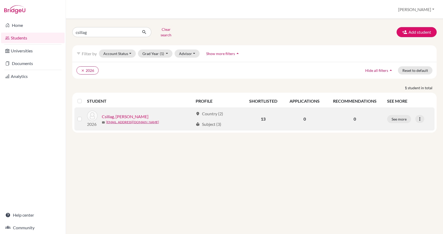
click at [120, 114] on link "Csillag, [PERSON_NAME]" at bounding box center [125, 117] width 47 height 6
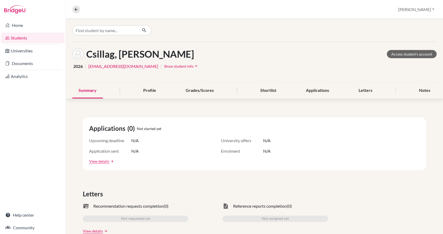
click at [164, 66] on span "Show student info" at bounding box center [179, 66] width 30 height 4
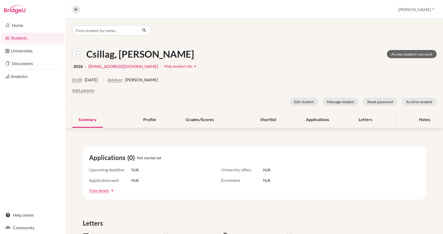
click at [146, 80] on span "[PERSON_NAME]" at bounding box center [141, 80] width 33 height 6
click at [122, 82] on button "Advisor" at bounding box center [115, 80] width 14 height 6
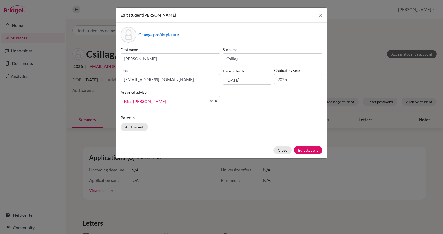
scroll to position [29, 0]
click at [138, 101] on span "Kiss, [PERSON_NAME]" at bounding box center [165, 101] width 83 height 7
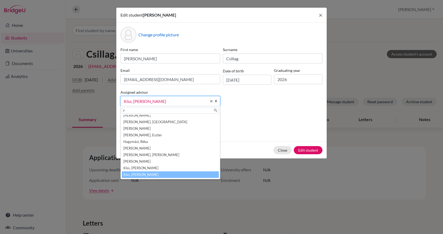
scroll to position [0, 0]
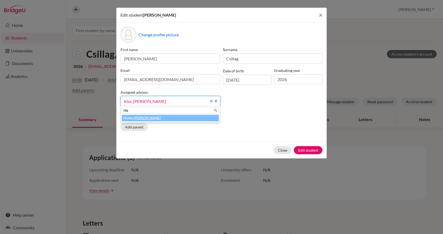
type input "rita"
click at [136, 118] on em "[PERSON_NAME]" at bounding box center [147, 118] width 27 height 4
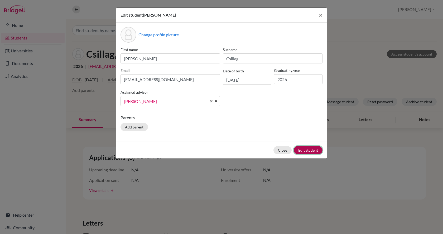
click at [308, 150] on button "Edit student" at bounding box center [308, 150] width 29 height 8
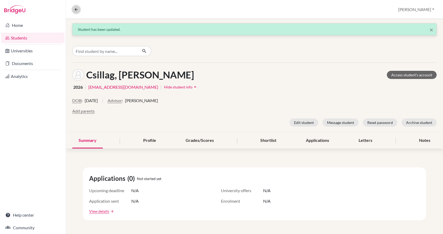
click at [77, 10] on icon at bounding box center [76, 9] width 5 height 5
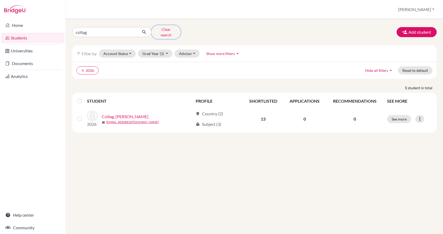
click at [166, 30] on button "Clear search" at bounding box center [165, 32] width 29 height 14
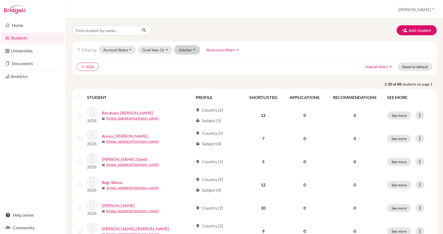
click at [183, 52] on button "Advisor" at bounding box center [187, 50] width 25 height 8
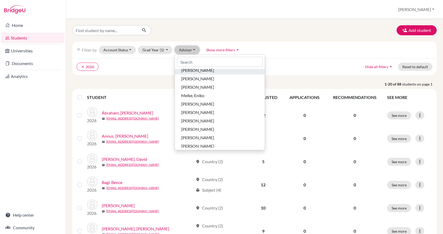
scroll to position [211, 0]
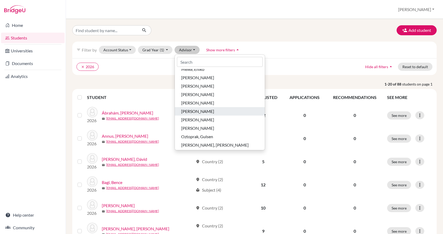
click at [204, 108] on button "[PERSON_NAME]" at bounding box center [220, 111] width 90 height 8
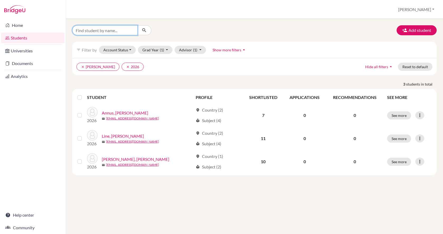
click at [120, 29] on input "Find student by name..." at bounding box center [104, 30] width 65 height 10
click at [84, 66] on icon "clear" at bounding box center [83, 67] width 4 height 4
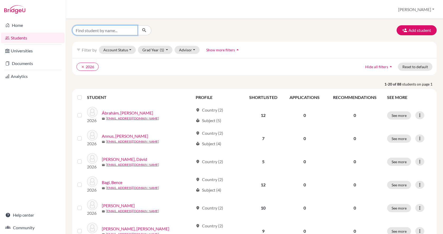
click at [98, 29] on input "Find student by name..." at bounding box center [104, 30] width 65 height 10
type input "boros"
click button "submit" at bounding box center [144, 30] width 14 height 10
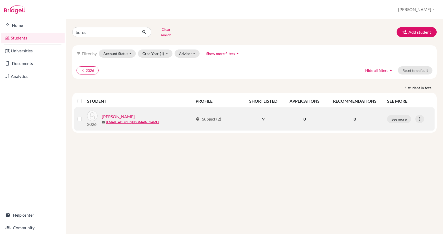
click at [130, 116] on link "[PERSON_NAME]" at bounding box center [118, 117] width 33 height 6
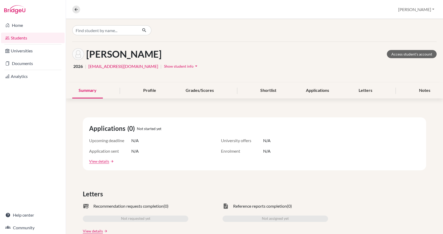
click at [164, 67] on span "Show student info" at bounding box center [179, 66] width 30 height 4
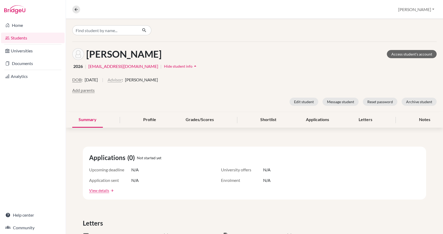
click at [122, 81] on button "Advisor" at bounding box center [115, 80] width 14 height 6
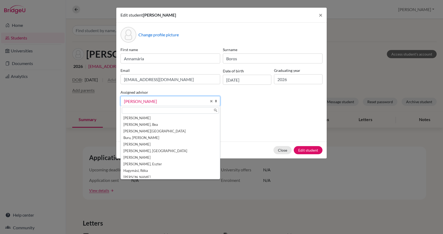
scroll to position [194, 0]
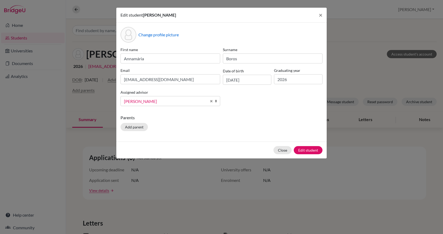
click at [150, 100] on span "[PERSON_NAME]" at bounding box center [165, 101] width 83 height 7
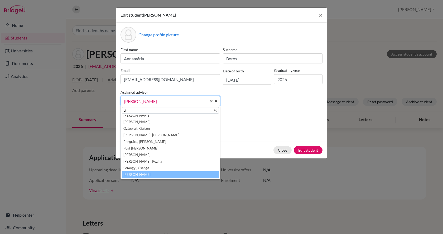
scroll to position [0, 0]
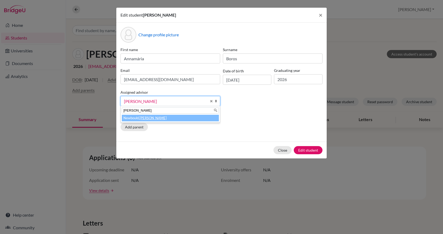
type input "[PERSON_NAME]"
click at [148, 119] on li "[PERSON_NAME]" at bounding box center [170, 118] width 97 height 7
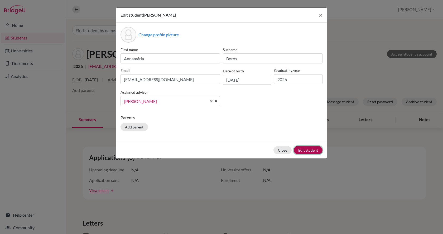
click at [313, 149] on button "Edit student" at bounding box center [308, 150] width 29 height 8
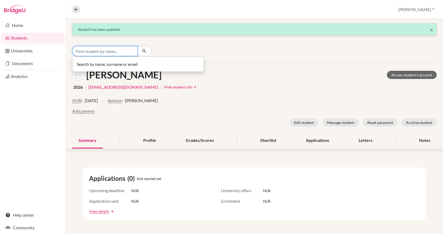
click at [92, 54] on input "Find student by name..." at bounding box center [104, 51] width 65 height 10
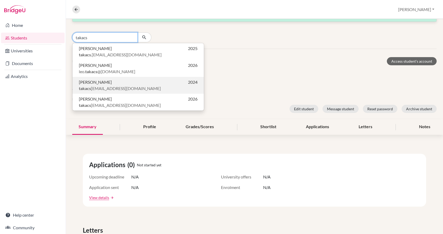
scroll to position [26, 0]
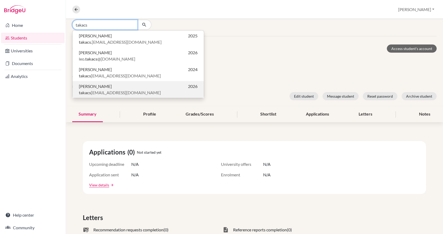
type input "takacs"
click at [112, 88] on p "[PERSON_NAME] 2026" at bounding box center [138, 86] width 119 height 6
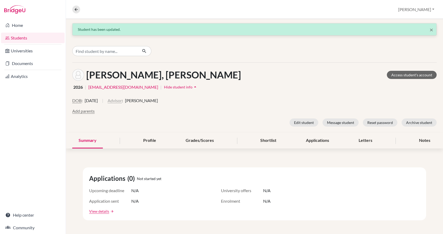
click at [122, 100] on button "Advisor" at bounding box center [115, 101] width 14 height 6
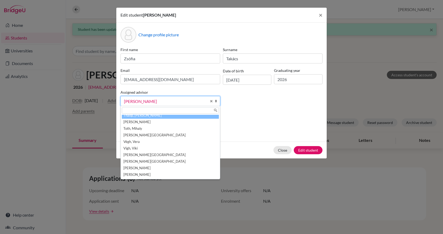
scroll to position [290, 0]
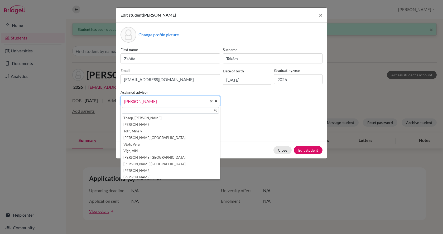
click at [140, 114] on div at bounding box center [170, 110] width 99 height 9
click at [140, 111] on input "text" at bounding box center [170, 110] width 97 height 7
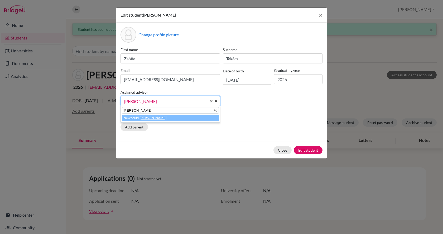
type input "[PERSON_NAME]"
click at [143, 116] on li "[PERSON_NAME]" at bounding box center [170, 118] width 97 height 7
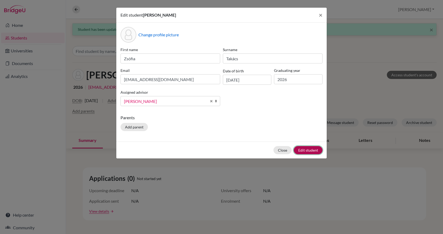
click at [316, 148] on button "Edit student" at bounding box center [308, 150] width 29 height 8
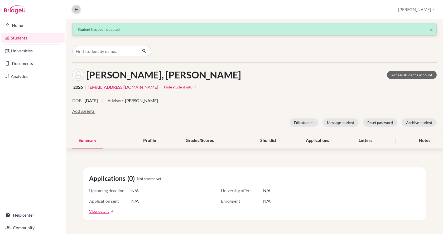
click at [78, 6] on button at bounding box center [76, 10] width 8 height 8
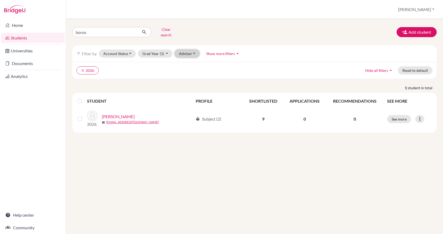
click at [180, 50] on button "Advisor" at bounding box center [187, 54] width 25 height 8
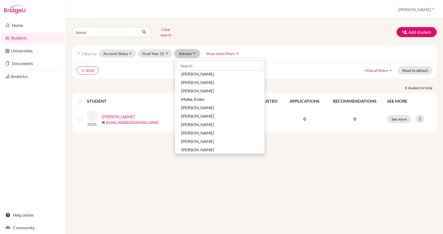
scroll to position [211, 0]
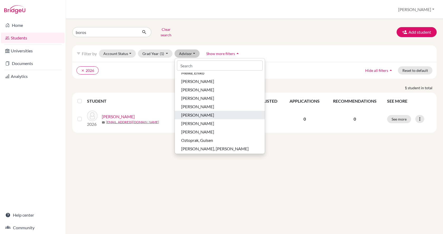
click at [209, 112] on span "[PERSON_NAME]" at bounding box center [197, 115] width 33 height 6
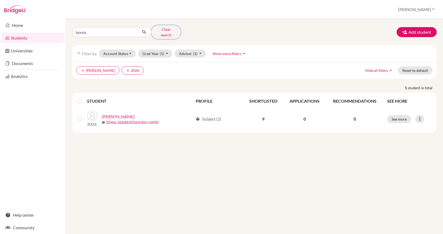
click at [165, 30] on button "Clear search" at bounding box center [165, 32] width 29 height 14
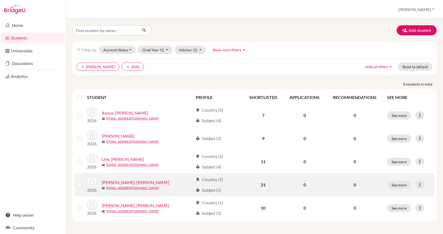
scroll to position [0, 0]
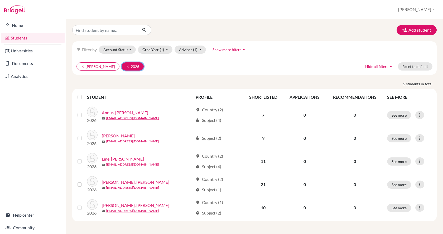
click at [126, 66] on icon "clear" at bounding box center [128, 67] width 4 height 4
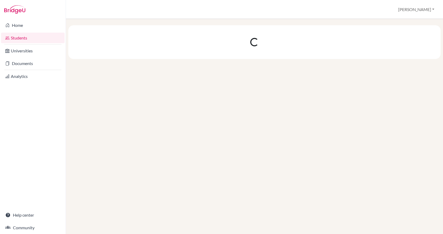
scroll to position [0, 0]
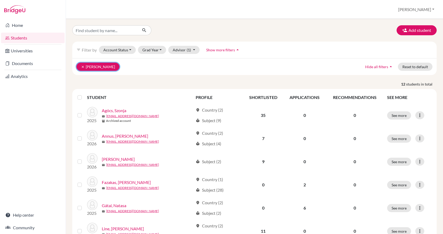
click at [83, 67] on icon "clear" at bounding box center [83, 67] width 4 height 4
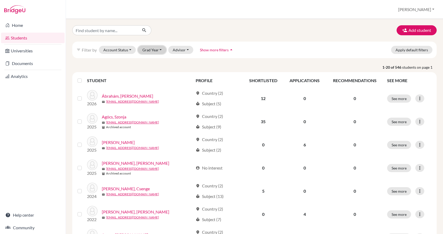
click at [159, 50] on button "Grad Year" at bounding box center [152, 50] width 28 height 8
click at [158, 61] on div "2026" at bounding box center [154, 61] width 18 height 6
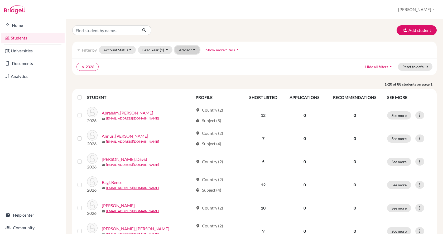
click at [181, 51] on button "Advisor" at bounding box center [187, 50] width 25 height 8
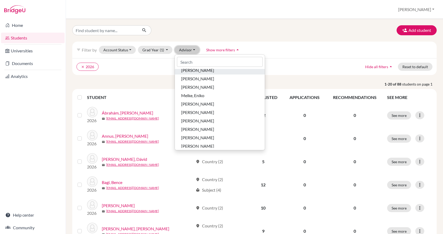
scroll to position [211, 0]
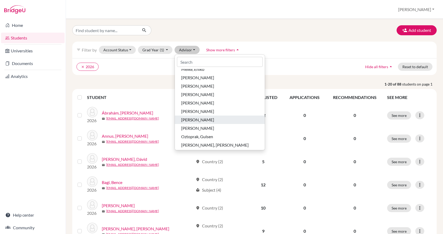
click at [213, 118] on div "[PERSON_NAME]" at bounding box center [219, 120] width 77 height 6
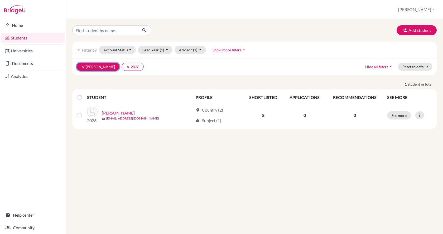
click at [82, 66] on icon "clear" at bounding box center [83, 67] width 4 height 4
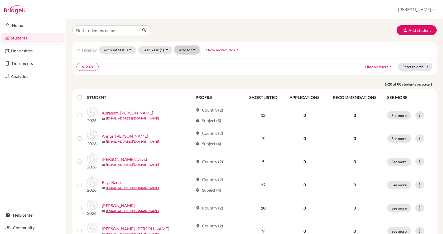
click at [185, 50] on button "Advisor" at bounding box center [187, 50] width 25 height 8
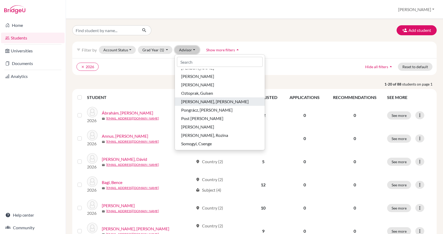
scroll to position [264, 0]
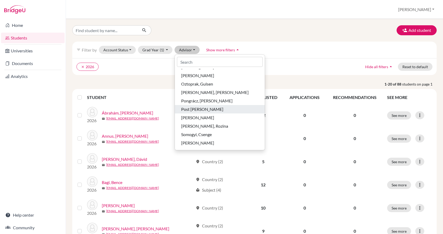
click at [205, 111] on span "Post [PERSON_NAME]" at bounding box center [202, 109] width 42 height 6
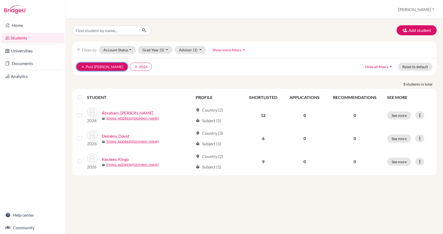
drag, startPoint x: 205, startPoint y: 111, endPoint x: 82, endPoint y: 66, distance: 130.5
click at [82, 66] on icon "clear" at bounding box center [83, 67] width 4 height 4
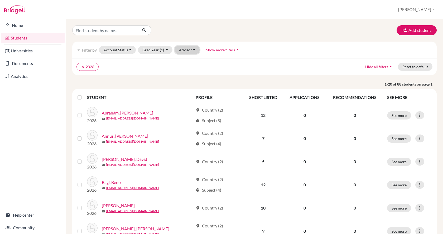
click at [181, 51] on button "Advisor" at bounding box center [187, 50] width 25 height 8
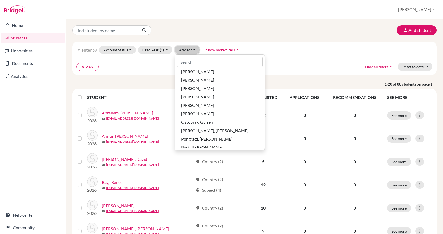
scroll to position [237, 0]
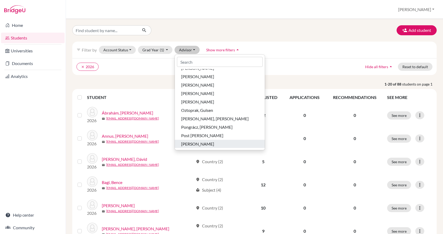
click at [201, 142] on span "[PERSON_NAME]" at bounding box center [197, 144] width 33 height 6
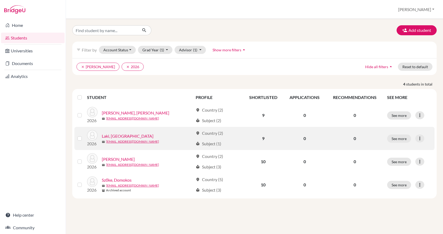
click at [117, 137] on link "Laki, [GEOGRAPHIC_DATA]" at bounding box center [128, 136] width 52 height 6
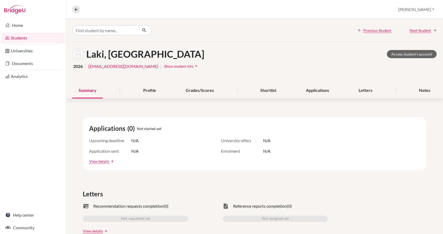
click at [164, 66] on span "Show student info" at bounding box center [179, 66] width 30 height 4
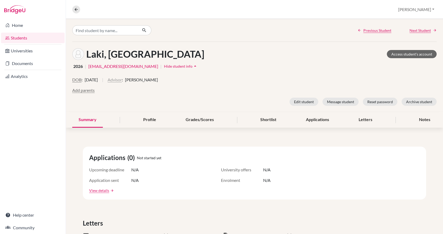
click at [122, 80] on button "Advisor" at bounding box center [115, 80] width 14 height 6
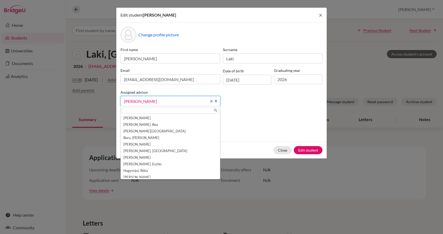
scroll to position [174, 0]
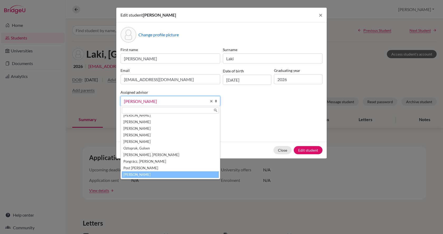
click at [149, 102] on span "[PERSON_NAME]" at bounding box center [165, 101] width 83 height 7
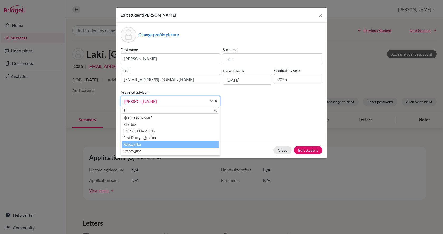
scroll to position [0, 0]
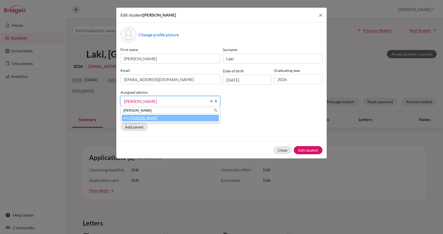
type input "[PERSON_NAME]"
click at [151, 118] on li "Kiss, [PERSON_NAME]" at bounding box center [170, 118] width 97 height 7
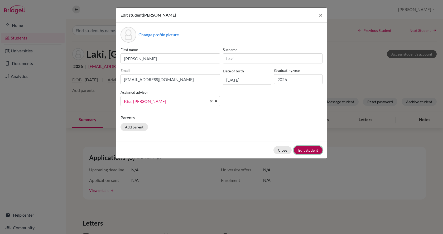
click at [302, 147] on button "Edit student" at bounding box center [308, 150] width 29 height 8
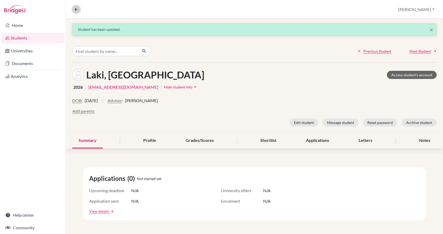
click at [75, 11] on icon at bounding box center [76, 9] width 5 height 5
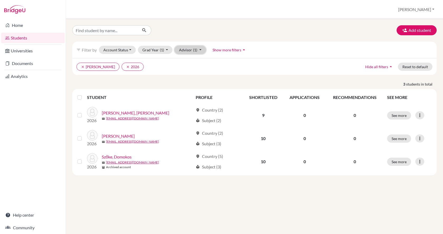
click at [189, 49] on button "Advisor (1)" at bounding box center [190, 50] width 31 height 8
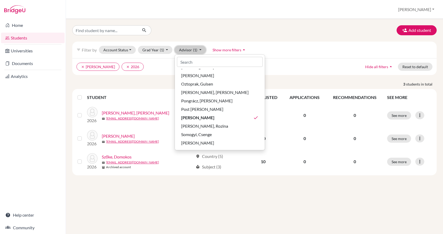
scroll to position [290, 0]
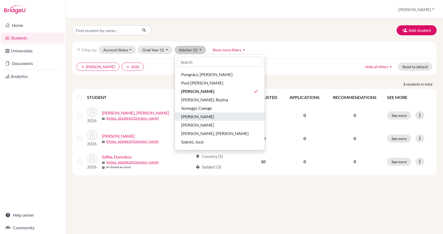
click at [212, 118] on div "[PERSON_NAME]" at bounding box center [219, 117] width 77 height 6
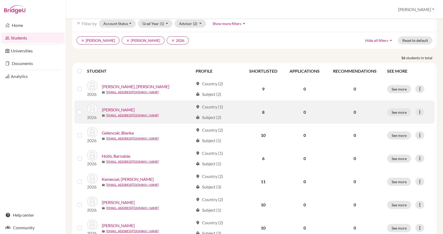
scroll to position [53, 0]
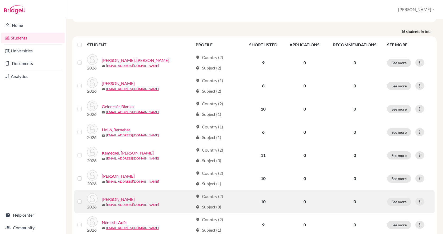
click at [136, 203] on link "[EMAIL_ADDRESS][DOMAIN_NAME]" at bounding box center [132, 205] width 53 height 5
click at [114, 202] on link "[PERSON_NAME]" at bounding box center [118, 200] width 33 height 6
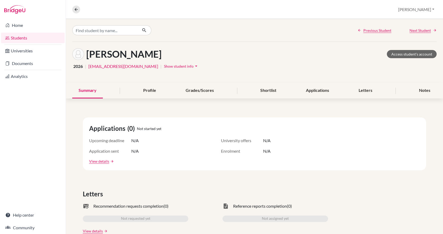
click at [164, 68] on span "Show student info" at bounding box center [179, 66] width 30 height 4
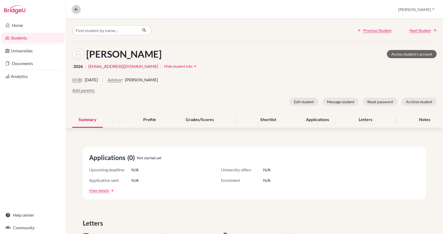
click at [76, 9] on icon at bounding box center [76, 9] width 5 height 5
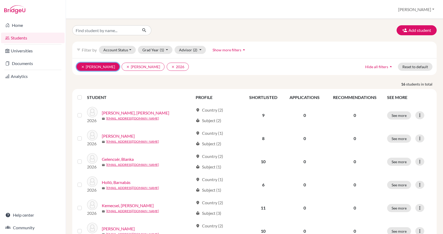
click at [81, 66] on icon "clear" at bounding box center [83, 67] width 4 height 4
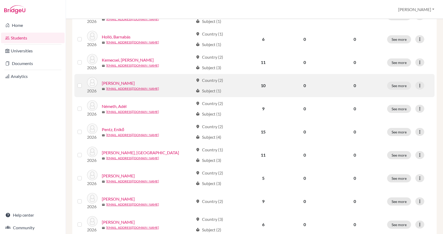
scroll to position [132, 0]
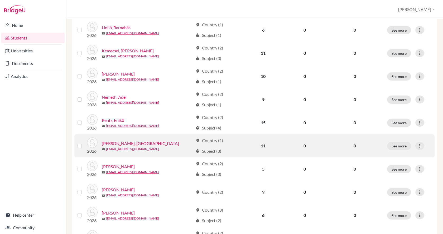
click at [133, 147] on link "[EMAIL_ADDRESS][DOMAIN_NAME]" at bounding box center [132, 149] width 53 height 5
click at [112, 142] on link "[PERSON_NAME], [GEOGRAPHIC_DATA]" at bounding box center [140, 144] width 77 height 6
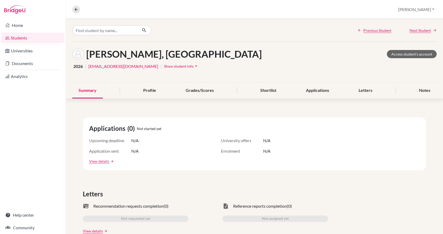
click at [164, 66] on span "Show student info" at bounding box center [179, 66] width 30 height 4
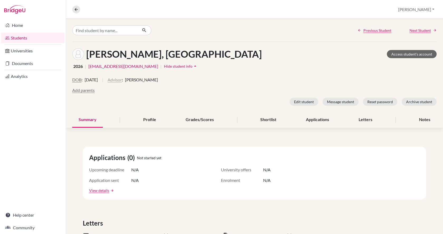
click at [122, 80] on button "Advisor" at bounding box center [115, 80] width 14 height 6
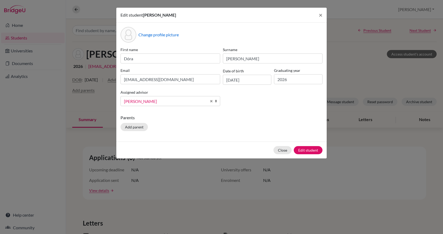
scroll to position [194, 0]
click at [151, 102] on span "[PERSON_NAME]" at bounding box center [165, 101] width 83 height 7
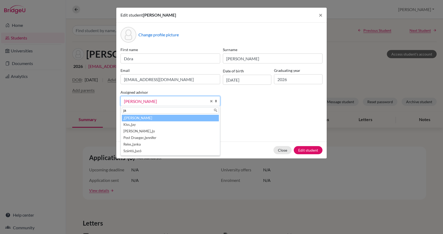
scroll to position [0, 0]
type input "jay"
click at [151, 120] on li "Kiss, [PERSON_NAME]" at bounding box center [170, 118] width 97 height 7
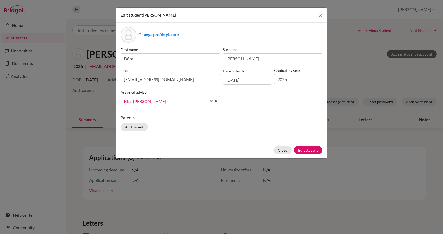
click at [305, 146] on div "Close Edit student" at bounding box center [221, 150] width 210 height 17
click at [305, 148] on button "Edit student" at bounding box center [308, 150] width 29 height 8
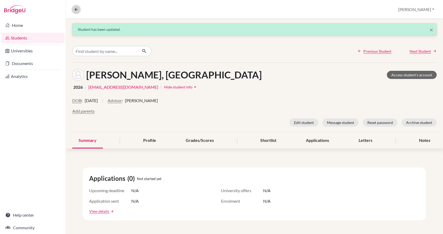
click at [76, 9] on icon at bounding box center [76, 9] width 5 height 5
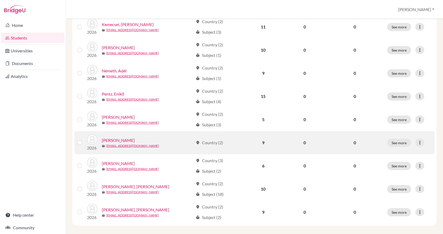
scroll to position [163, 0]
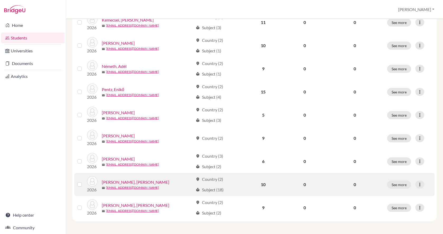
click at [118, 181] on link "[PERSON_NAME], [PERSON_NAME]" at bounding box center [136, 182] width 68 height 6
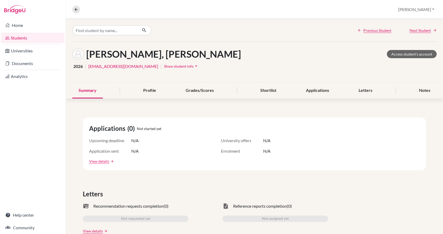
click at [164, 66] on span "Show student info" at bounding box center [179, 66] width 30 height 4
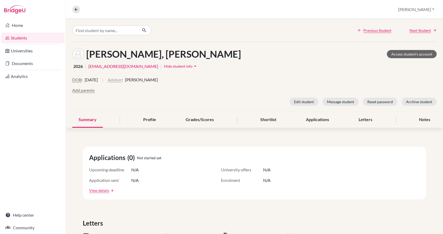
click at [122, 79] on button "Advisor" at bounding box center [115, 80] width 14 height 6
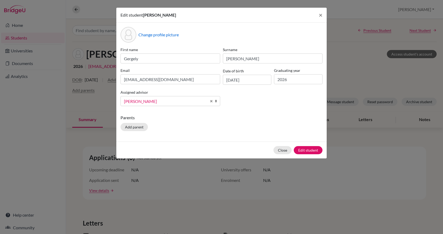
scroll to position [194, 0]
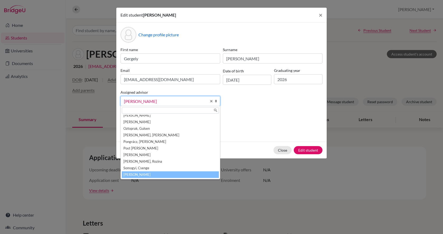
click at [153, 100] on span "[PERSON_NAME]" at bounding box center [165, 101] width 83 height 7
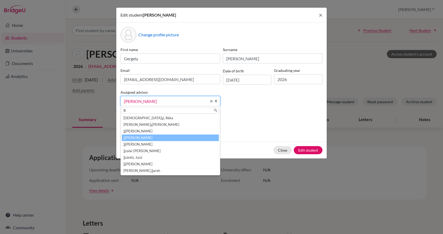
scroll to position [0, 0]
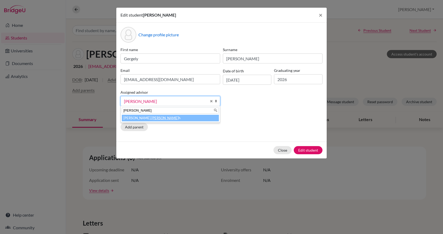
type input "[PERSON_NAME]"
click at [145, 117] on li "[PERSON_NAME]" at bounding box center [170, 118] width 97 height 7
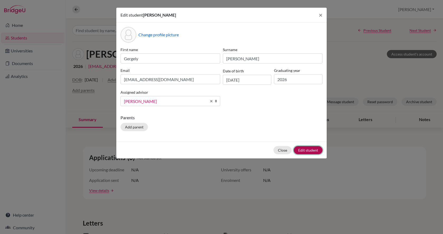
click at [306, 151] on button "Edit student" at bounding box center [308, 150] width 29 height 8
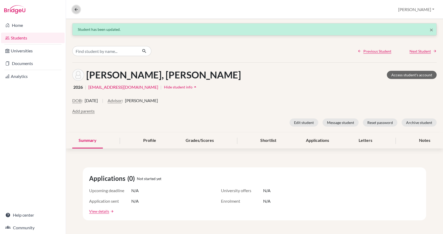
click at [77, 10] on icon at bounding box center [76, 9] width 5 height 5
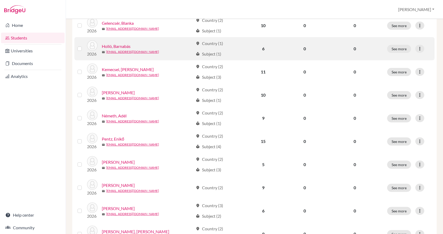
scroll to position [140, 0]
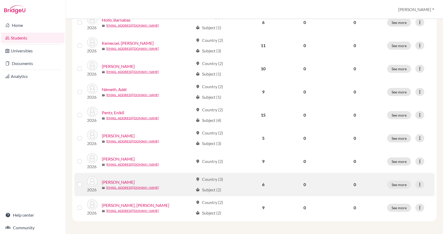
click at [118, 181] on link "[PERSON_NAME]" at bounding box center [118, 182] width 33 height 6
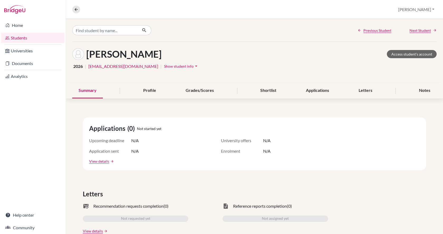
click at [164, 68] on span "Show student info" at bounding box center [179, 66] width 30 height 4
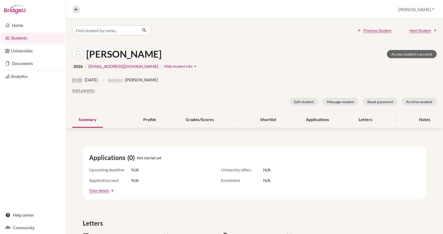
click at [122, 81] on button "Advisor" at bounding box center [115, 80] width 14 height 6
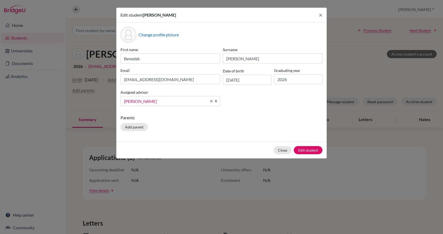
scroll to position [194, 0]
click at [144, 100] on span "[PERSON_NAME]" at bounding box center [165, 101] width 83 height 7
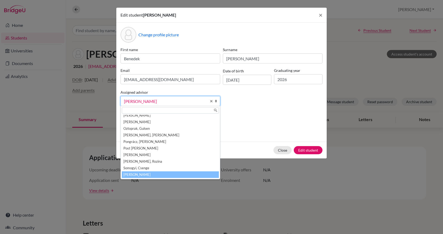
click at [143, 109] on input "text" at bounding box center [170, 110] width 97 height 7
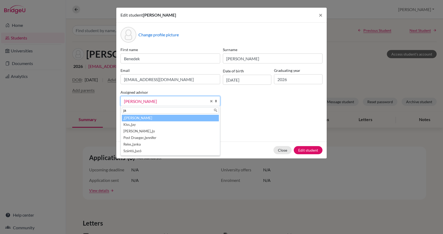
scroll to position [0, 0]
click at [142, 113] on input "jay" at bounding box center [170, 110] width 97 height 7
type input "jay"
click at [143, 118] on li "Kiss, [PERSON_NAME]" at bounding box center [170, 118] width 97 height 7
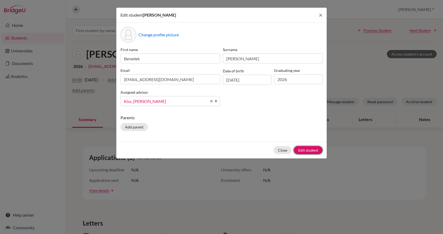
click at [304, 151] on button "Edit student" at bounding box center [308, 150] width 29 height 8
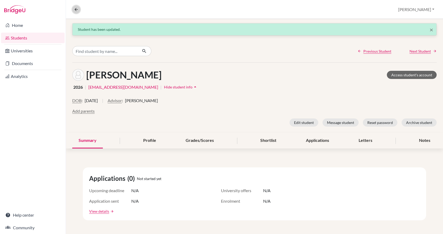
click at [75, 9] on icon at bounding box center [76, 9] width 5 height 5
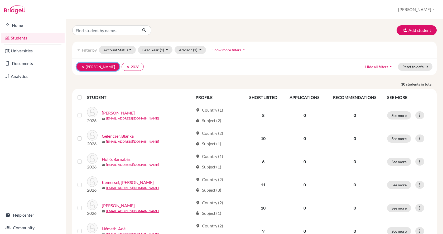
click at [84, 67] on icon "clear" at bounding box center [83, 67] width 4 height 4
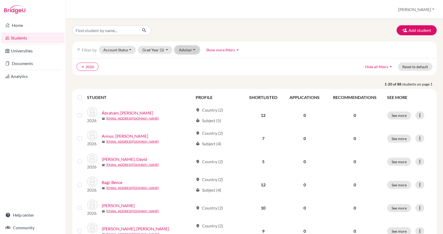
click at [186, 52] on button "Advisor" at bounding box center [187, 50] width 25 height 8
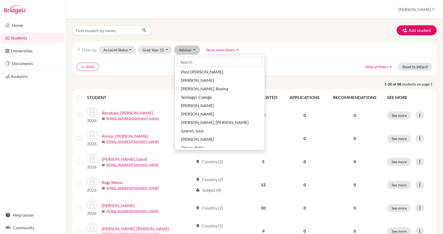
scroll to position [317, 0]
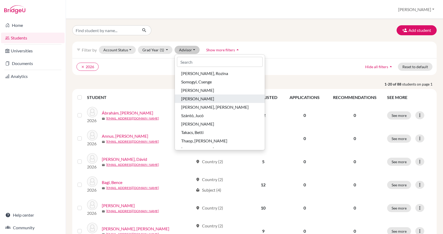
click at [197, 98] on span "[PERSON_NAME]" at bounding box center [197, 99] width 33 height 6
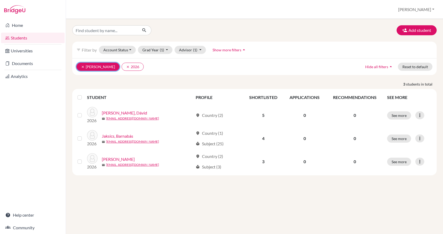
click at [82, 67] on icon "clear" at bounding box center [83, 67] width 4 height 4
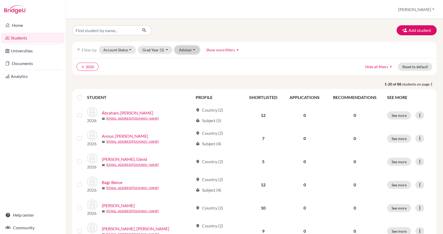
click at [184, 50] on button "Advisor" at bounding box center [187, 50] width 25 height 8
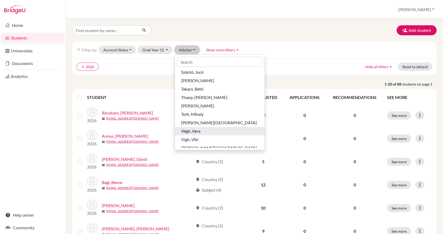
scroll to position [369, 0]
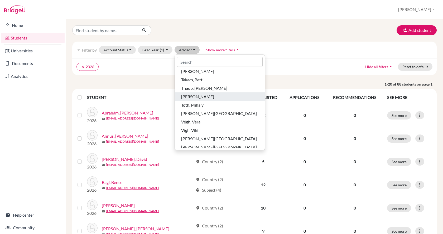
click at [194, 95] on span "[PERSON_NAME]" at bounding box center [197, 97] width 33 height 6
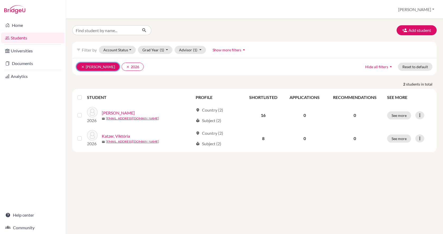
click at [83, 66] on icon "clear" at bounding box center [83, 67] width 4 height 4
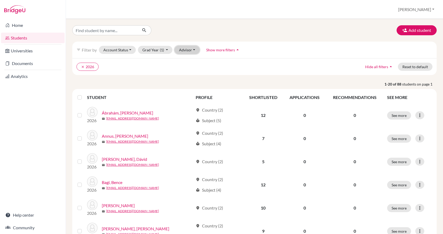
click at [186, 51] on button "Advisor" at bounding box center [187, 50] width 25 height 8
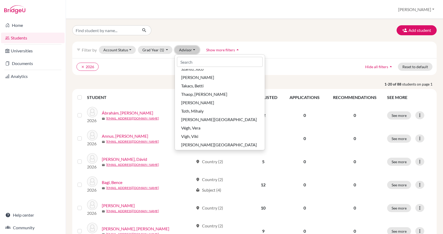
scroll to position [396, 0]
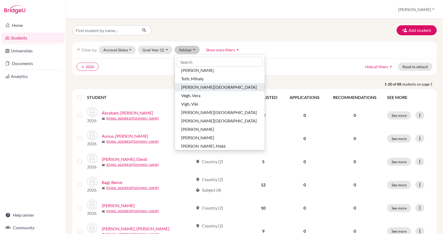
click at [199, 89] on span "[PERSON_NAME][GEOGRAPHIC_DATA]" at bounding box center [219, 87] width 76 height 6
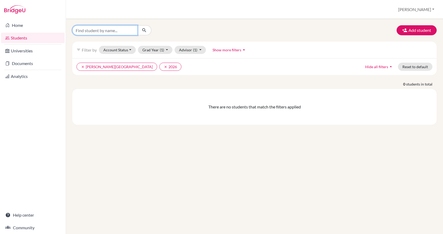
click at [106, 31] on input "Find student by name..." at bounding box center [104, 30] width 65 height 10
